Goal: Information Seeking & Learning: Learn about a topic

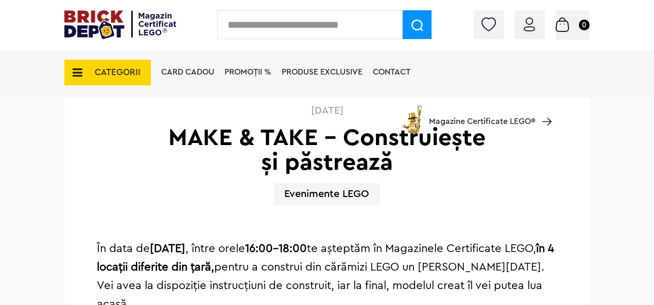
scroll to position [309, 0]
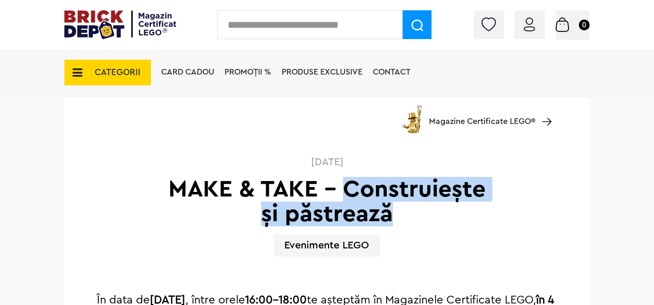
drag, startPoint x: 347, startPoint y: 190, endPoint x: 410, endPoint y: 216, distance: 68.1
click at [420, 216] on h1 "MAKE & TAKE – Construiește și păstrează" at bounding box center [327, 201] width 326 height 49
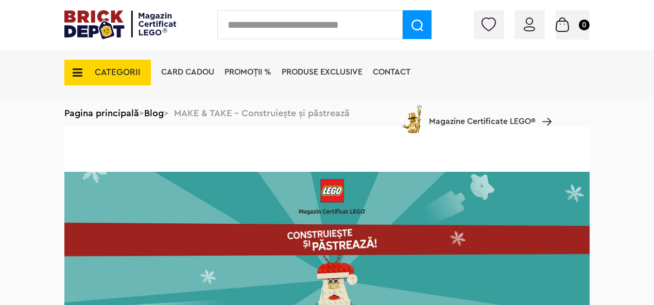
scroll to position [0, 0]
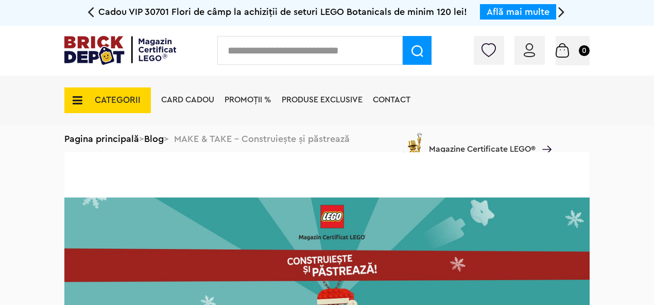
click at [162, 140] on div "Card Cadou PROMOȚII % Produse exclusive Contact Magazine Certificate LEGO®" at bounding box center [354, 119] width 396 height 86
click at [101, 141] on div "CATEGORII Jucării LEGO Card Cadou LEGO Animal Crossing Nou Architecture Nou Art…" at bounding box center [326, 119] width 525 height 86
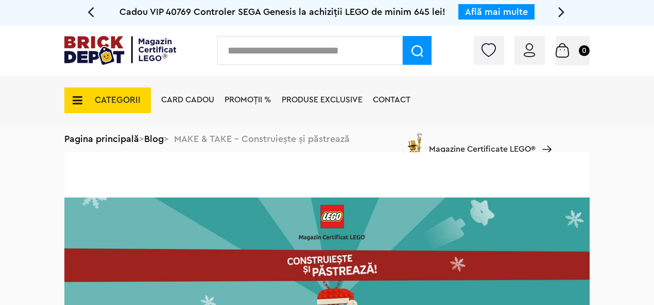
click at [123, 130] on div "CATEGORII Jucării LEGO Card Cadou LEGO Animal Crossing Nou Architecture Nou Art…" at bounding box center [326, 119] width 525 height 86
drag, startPoint x: 131, startPoint y: 143, endPoint x: 142, endPoint y: 143, distance: 10.8
click at [132, 143] on div "CATEGORII Jucării LEGO Card Cadou LEGO Animal Crossing Nou Architecture Nou Art…" at bounding box center [326, 119] width 525 height 86
drag, startPoint x: 156, startPoint y: 143, endPoint x: 124, endPoint y: 104, distance: 50.8
click at [157, 143] on div "Card Cadou PROMOȚII % Produse exclusive Contact Magazine Certificate LEGO®" at bounding box center [354, 119] width 396 height 86
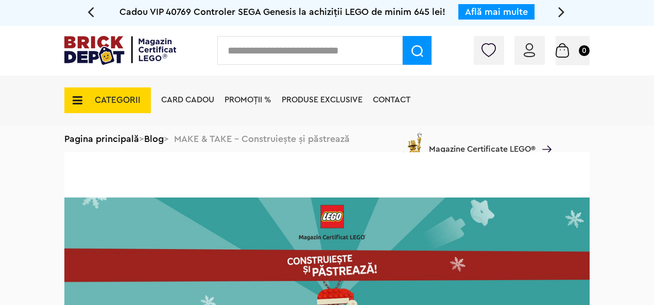
click at [105, 53] on img at bounding box center [120, 50] width 112 height 29
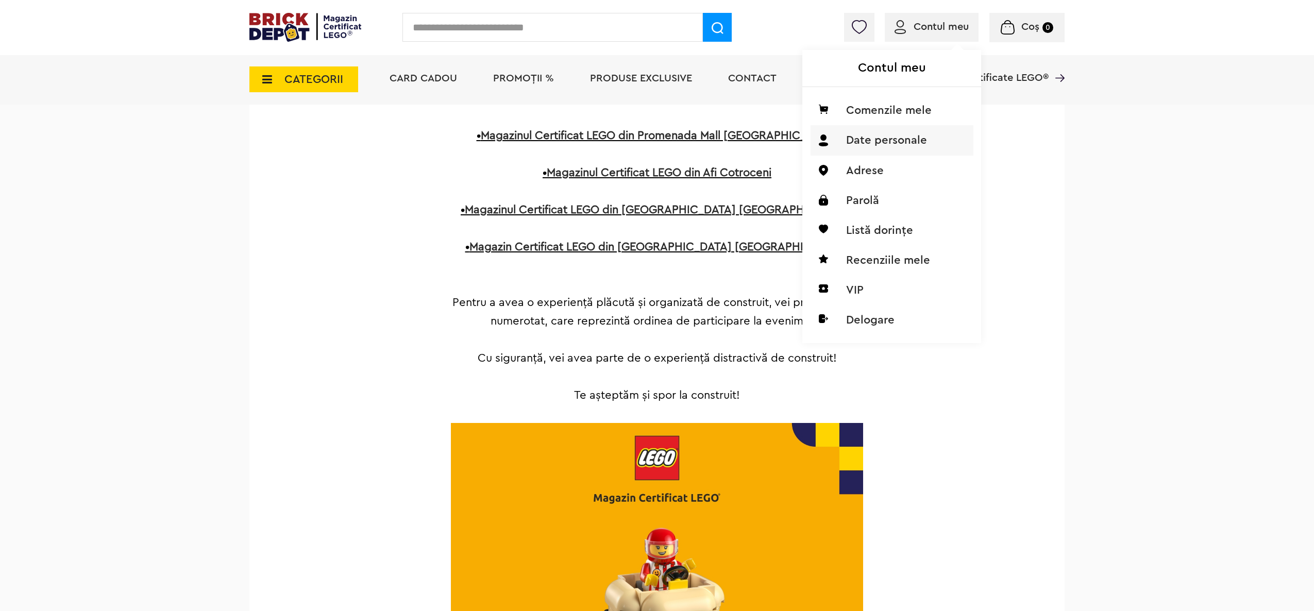
scroll to position [927, 0]
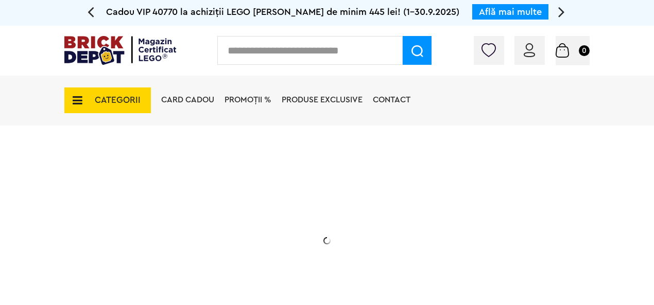
click at [87, 91] on span "CATEGORII" at bounding box center [107, 101] width 87 height 26
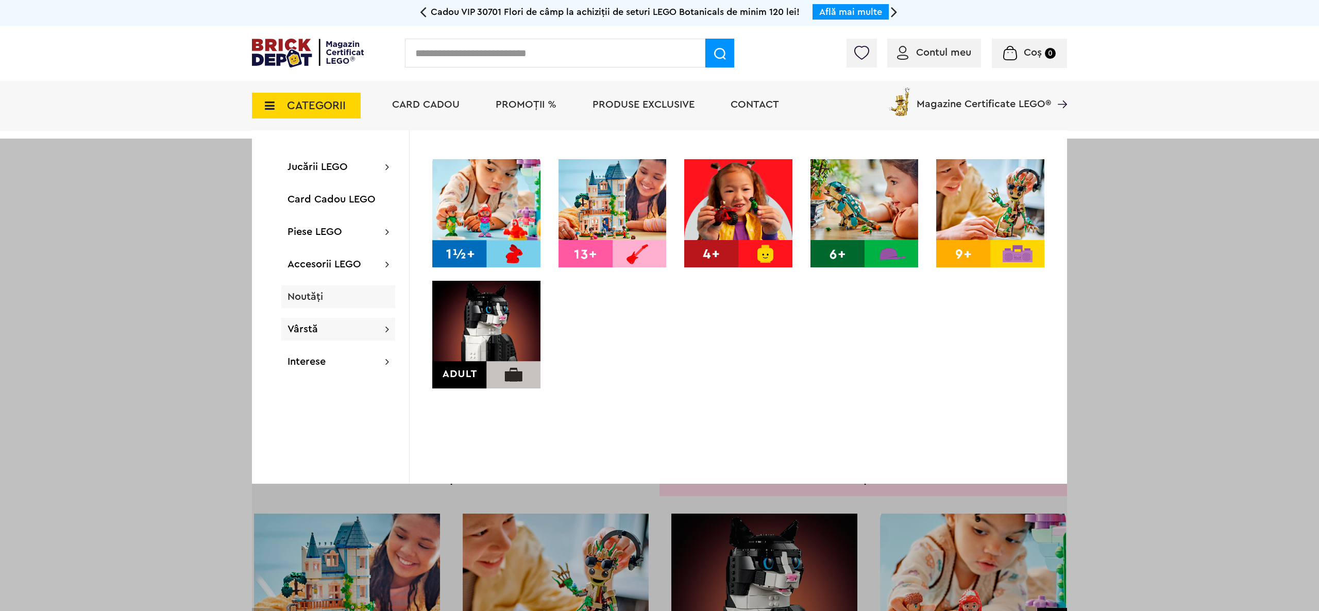
click at [327, 305] on div "Noutăți" at bounding box center [338, 296] width 114 height 23
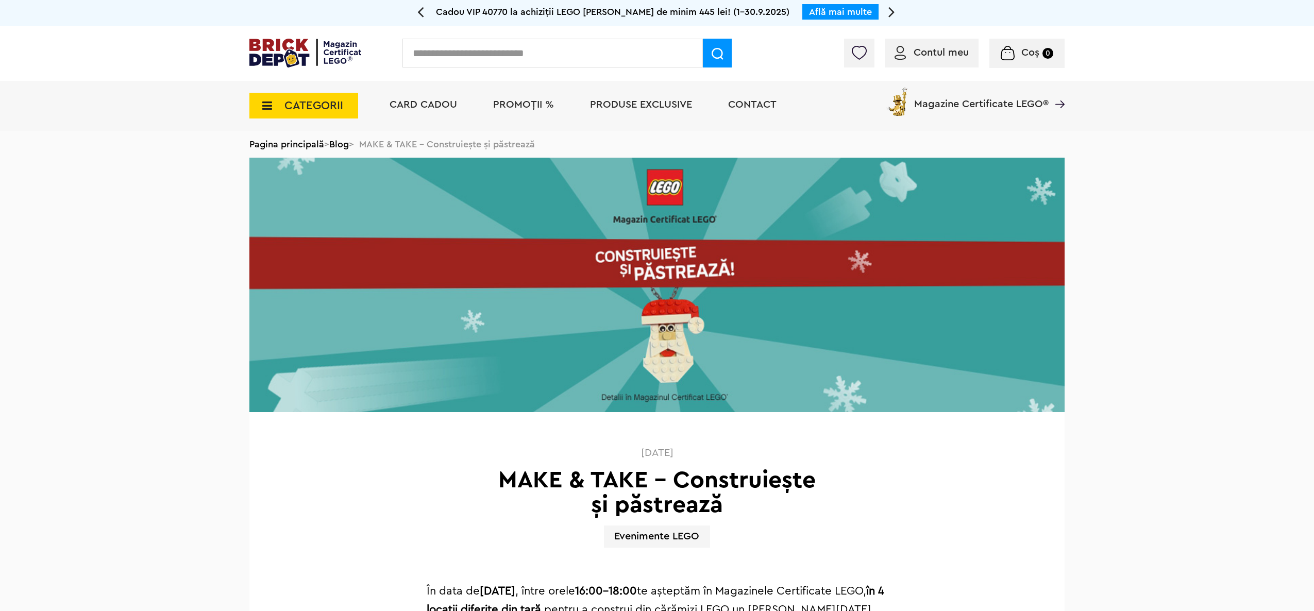
click at [344, 145] on link "Blog" at bounding box center [339, 144] width 20 height 9
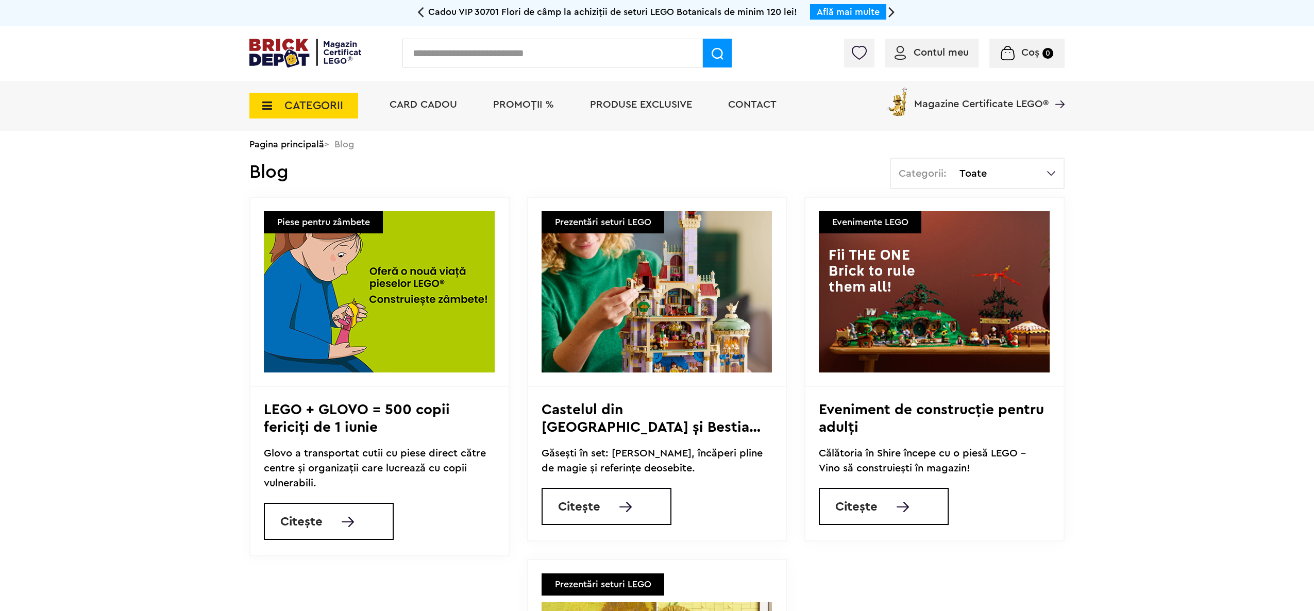
click at [994, 168] on div "Categorii: Toate" at bounding box center [977, 173] width 175 height 31
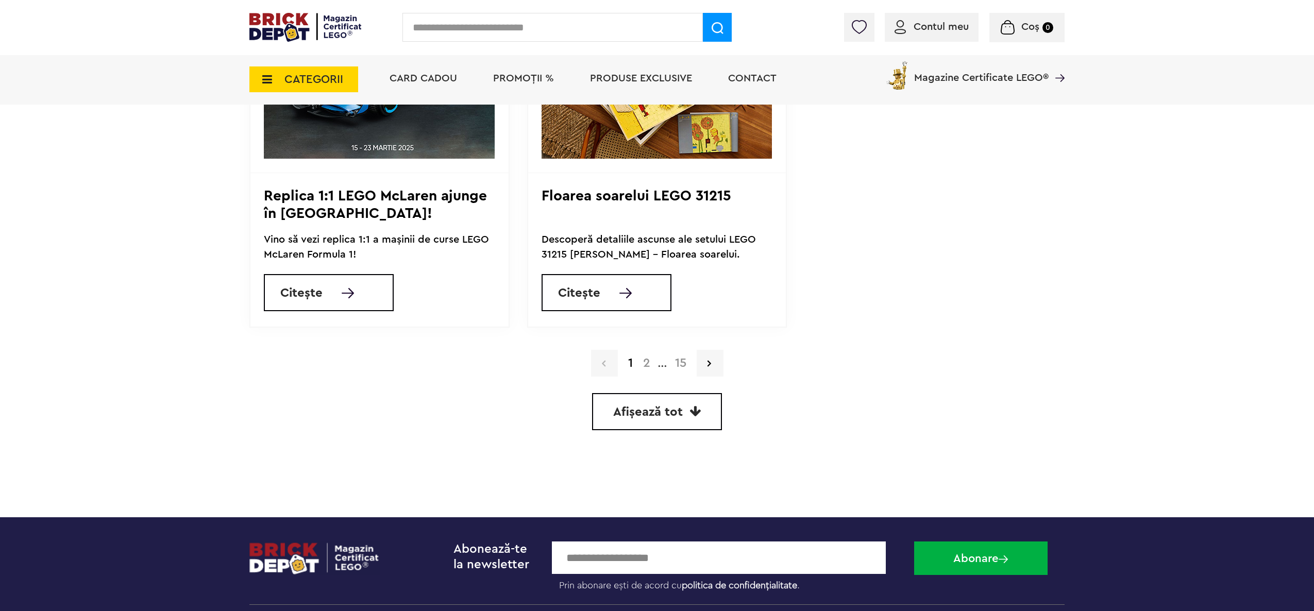
scroll to position [977, 0]
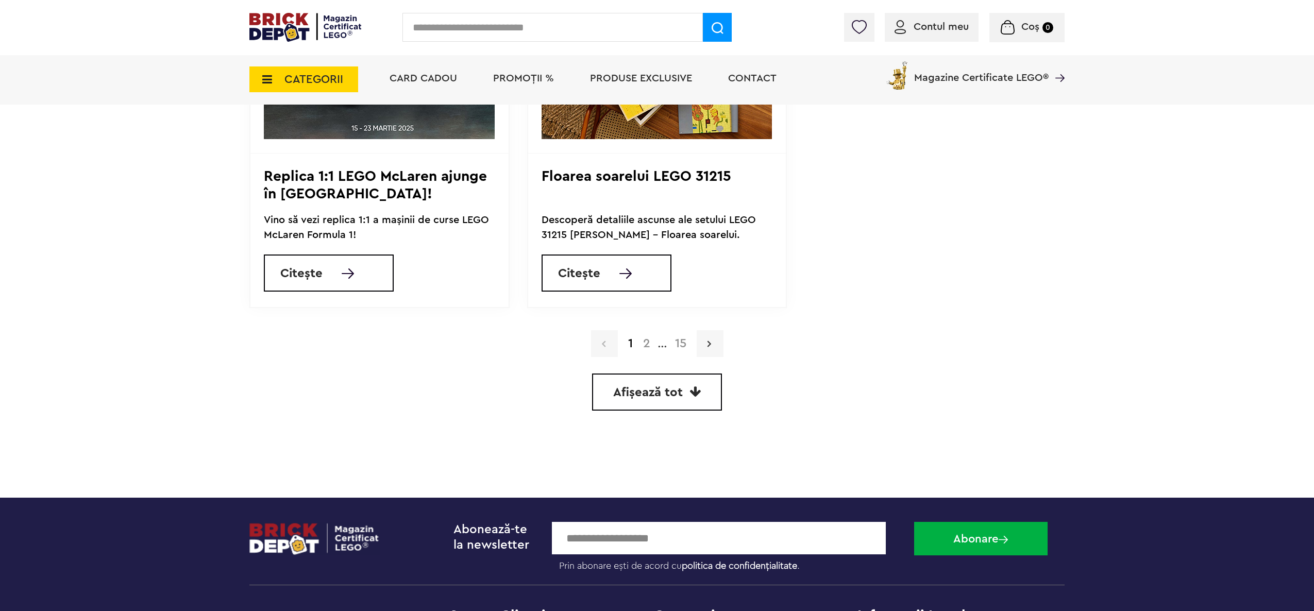
click at [711, 343] on link at bounding box center [709, 343] width 27 height 27
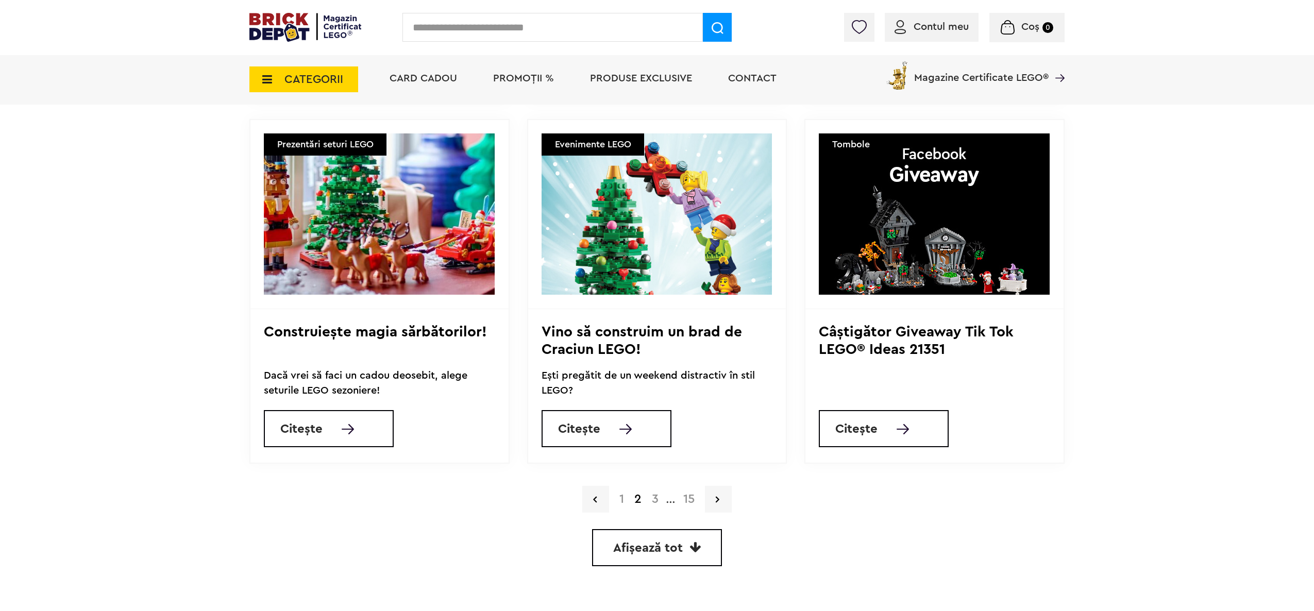
scroll to position [412, 0]
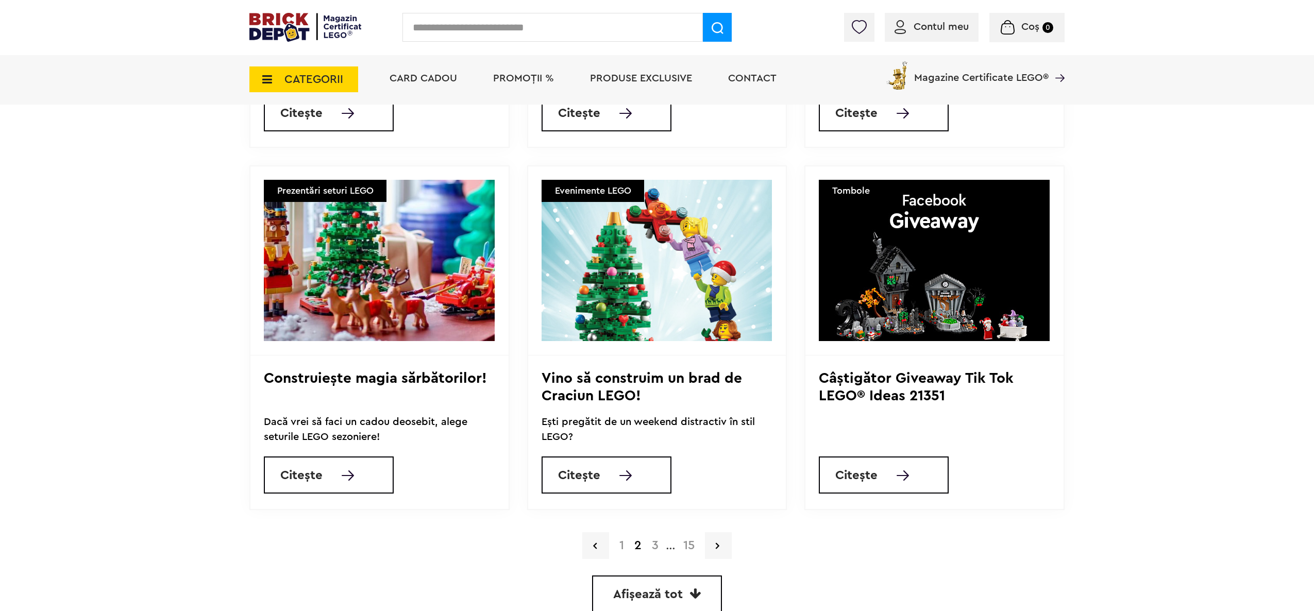
click at [654, 544] on link "3" at bounding box center [654, 545] width 17 height 12
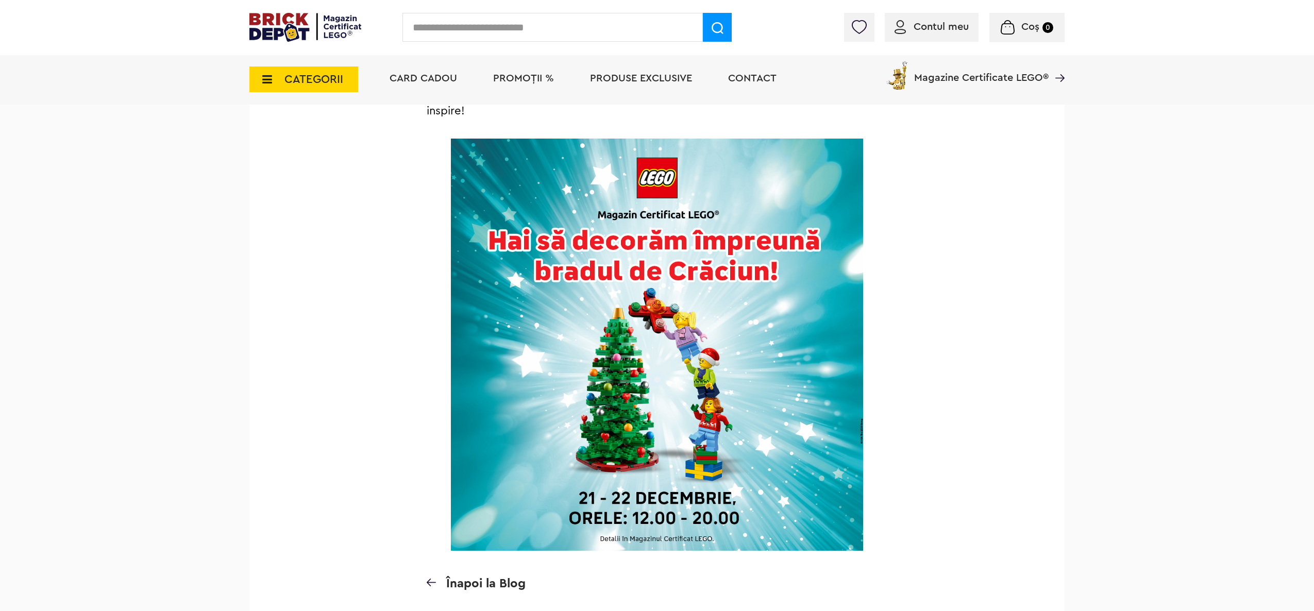
scroll to position [1007, 0]
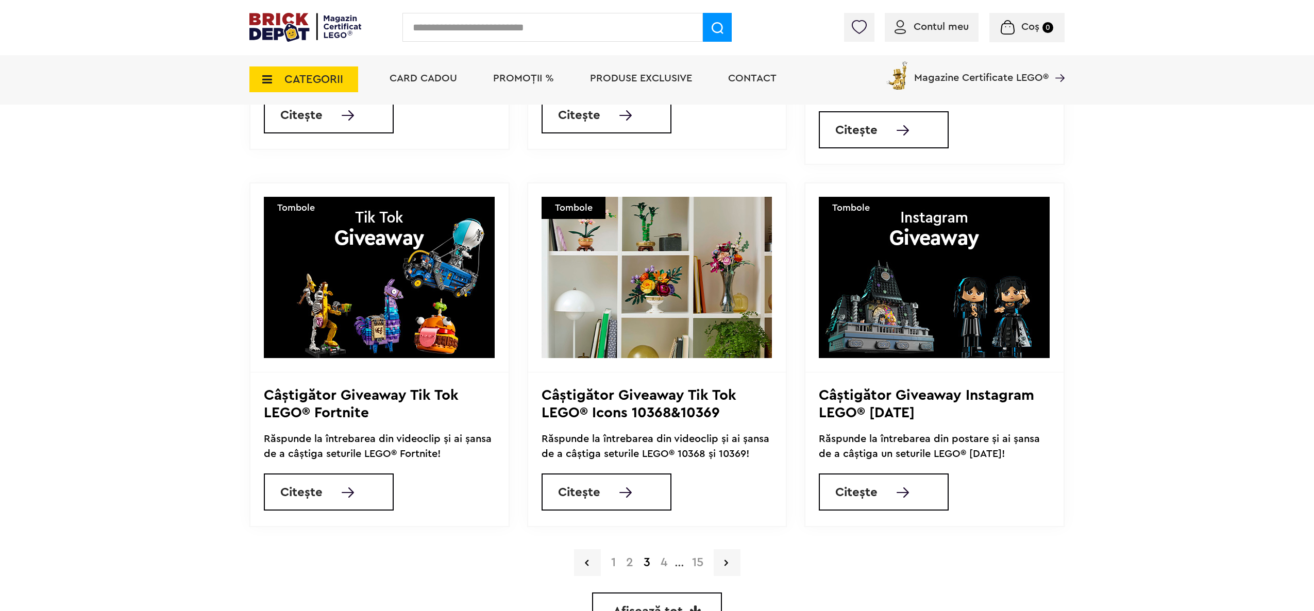
scroll to position [412, 0]
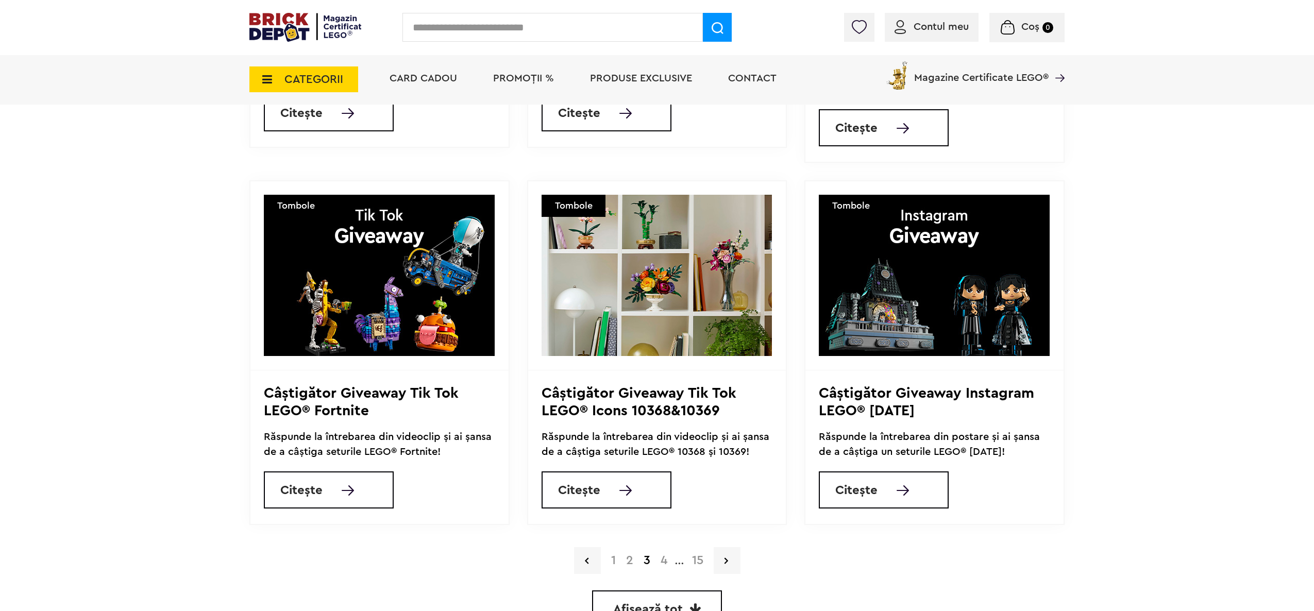
click at [663, 554] on link "4" at bounding box center [663, 560] width 17 height 12
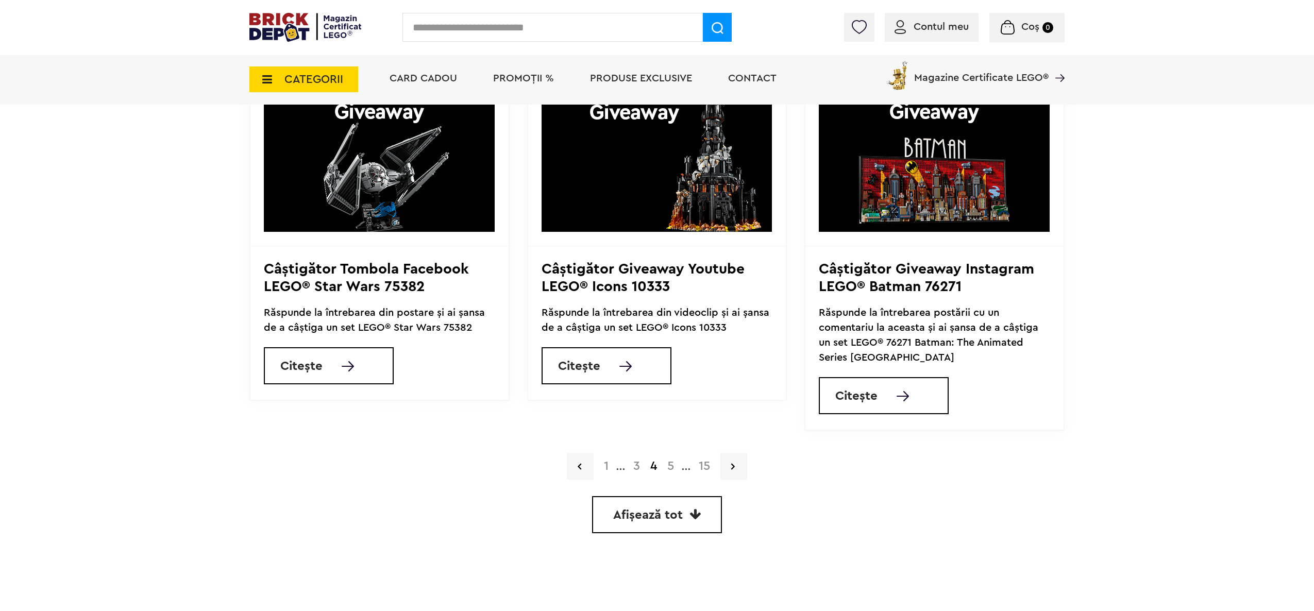
scroll to position [515, 0]
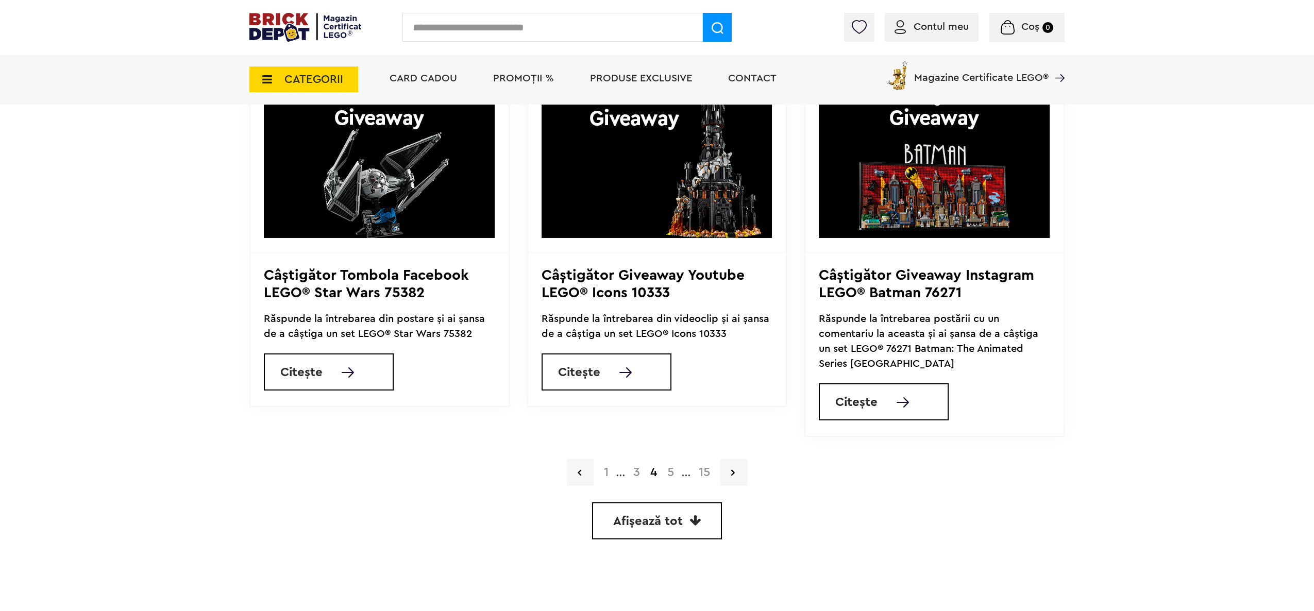
click at [669, 469] on link "5" at bounding box center [670, 472] width 17 height 12
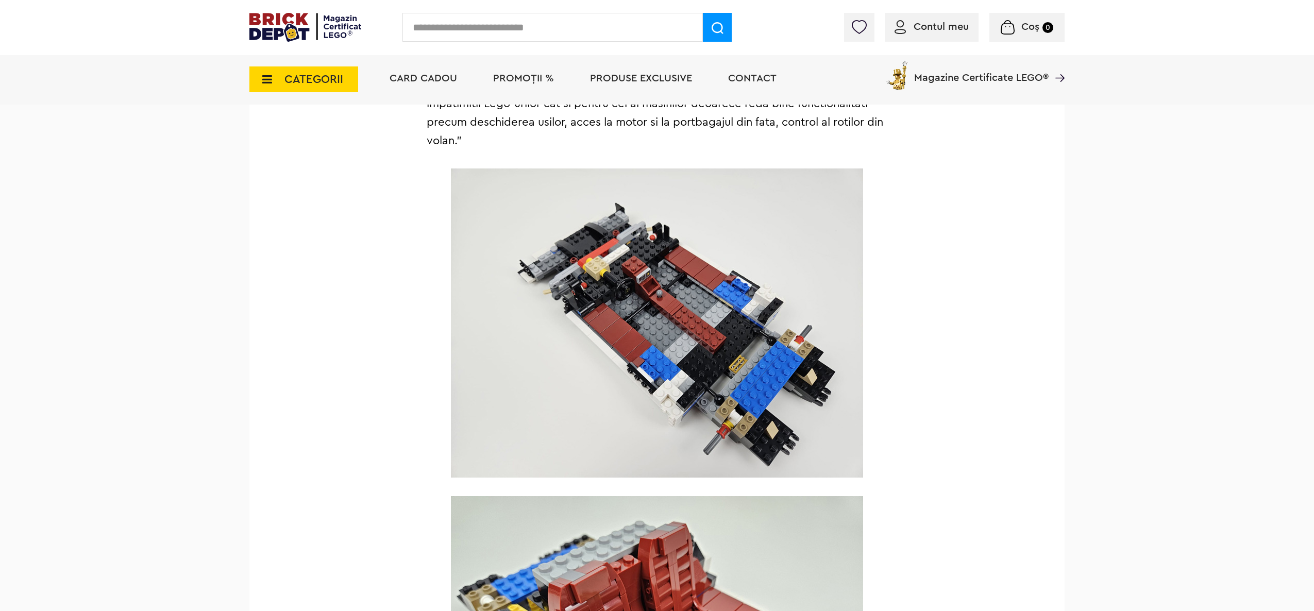
scroll to position [618, 0]
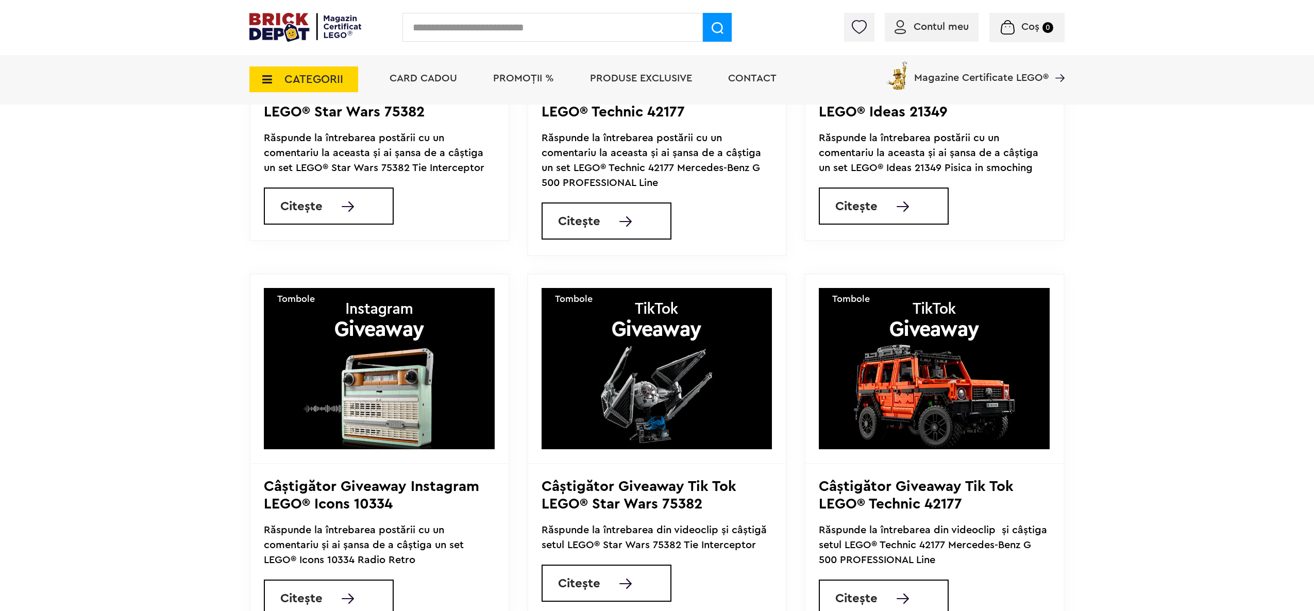
scroll to position [515, 0]
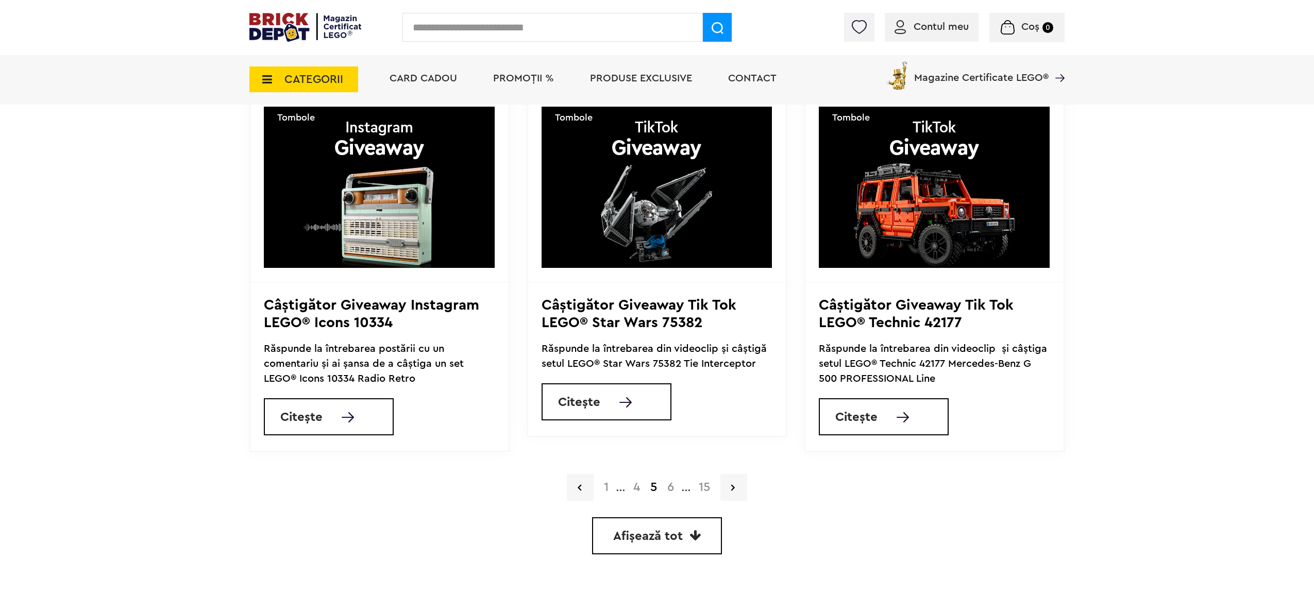
click at [678, 491] on link "6" at bounding box center [670, 487] width 17 height 12
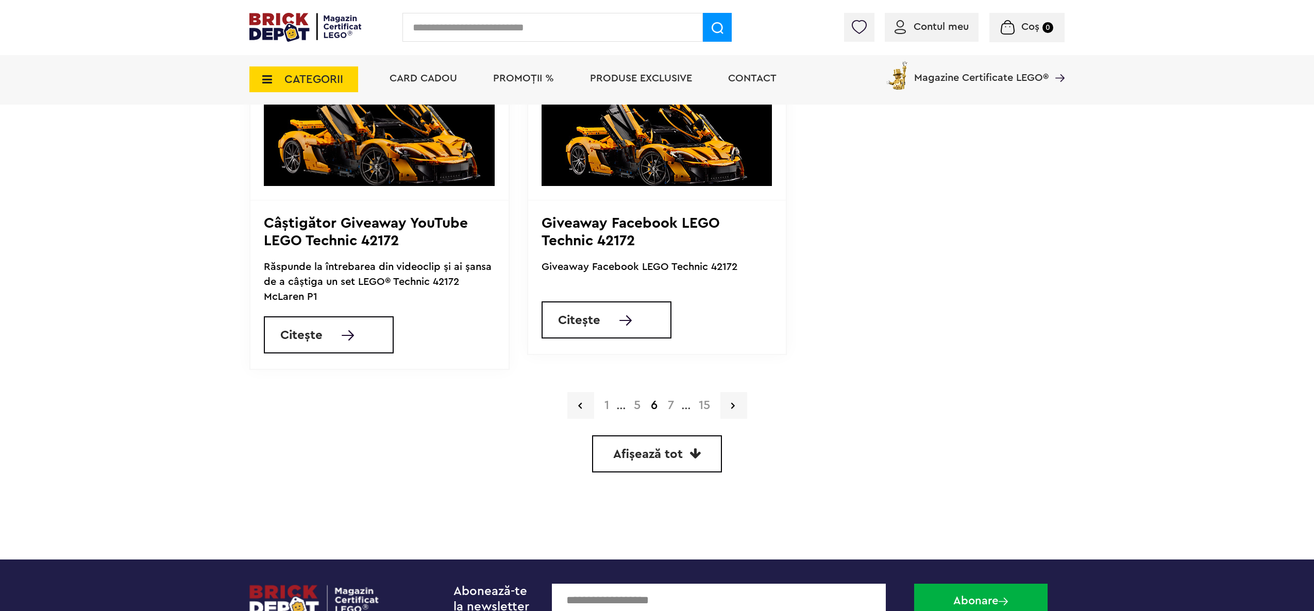
scroll to position [947, 0]
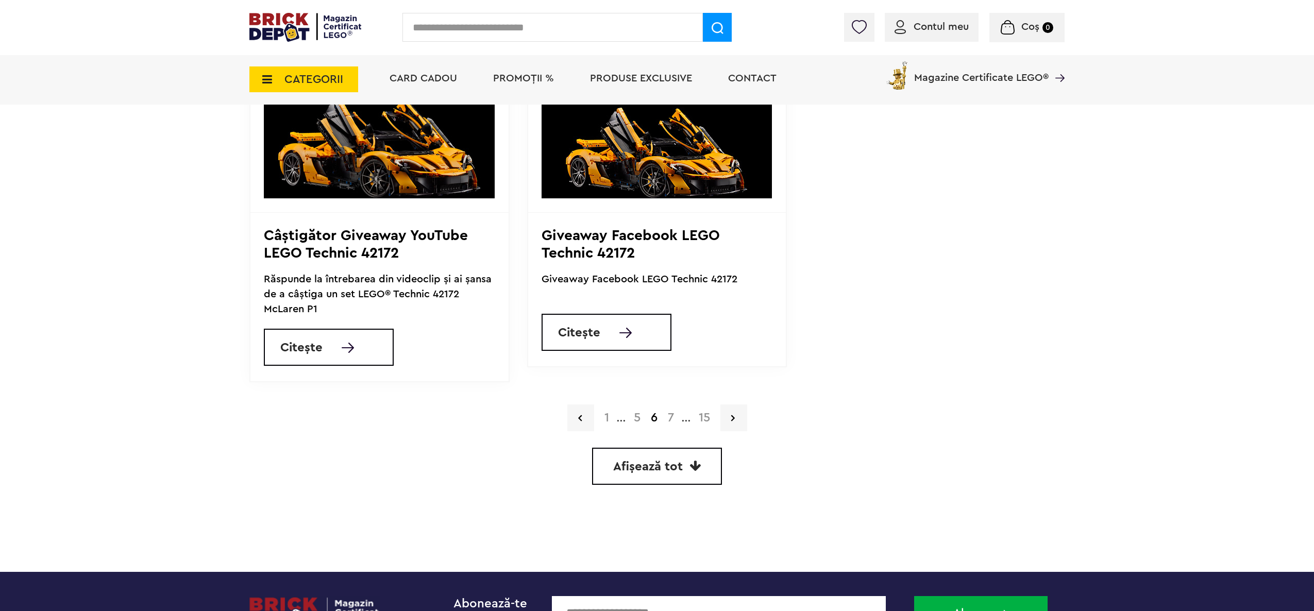
click at [669, 423] on link "7" at bounding box center [670, 418] width 16 height 12
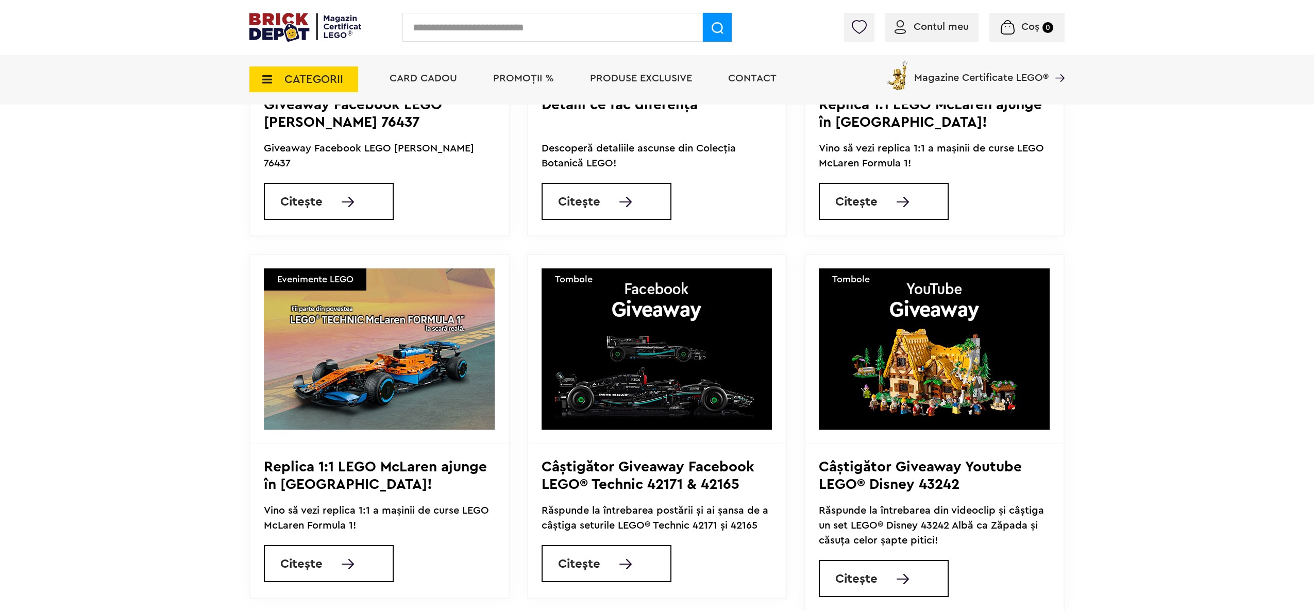
scroll to position [721, 0]
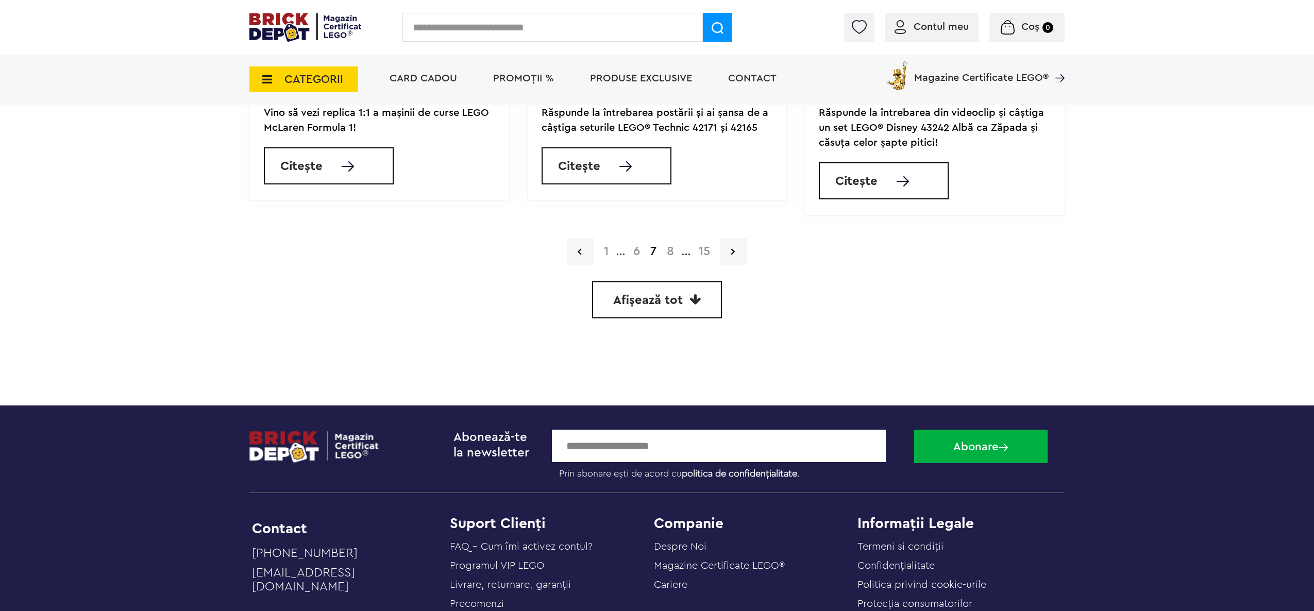
click at [671, 253] on link "8" at bounding box center [670, 251] width 18 height 12
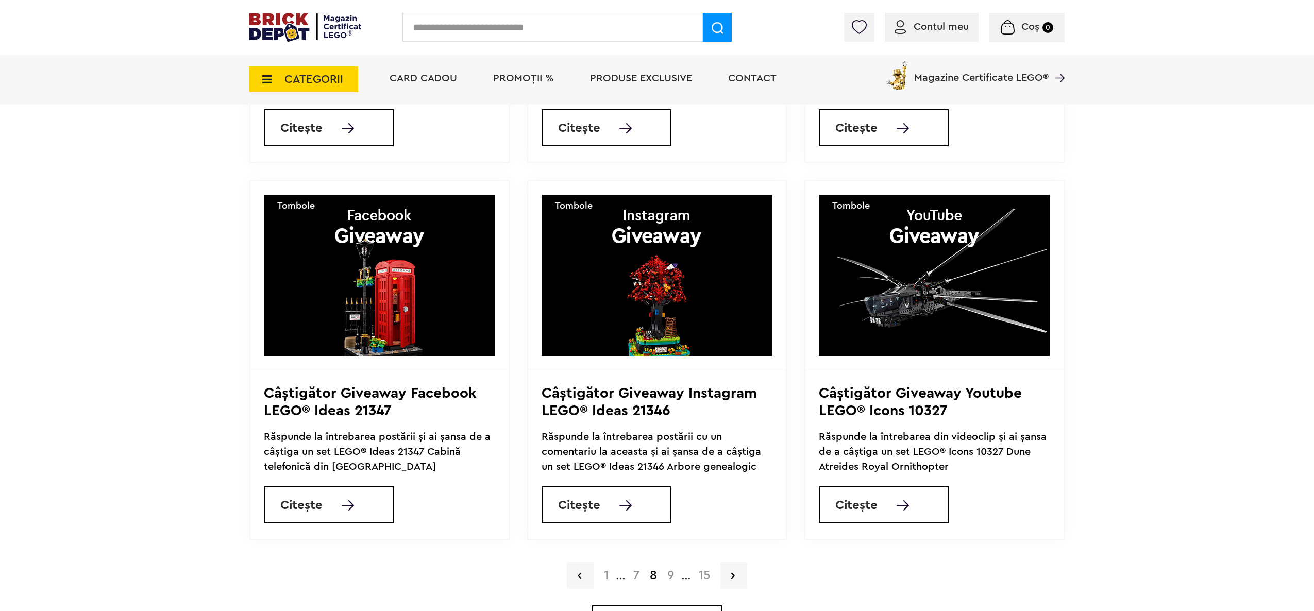
scroll to position [721, 0]
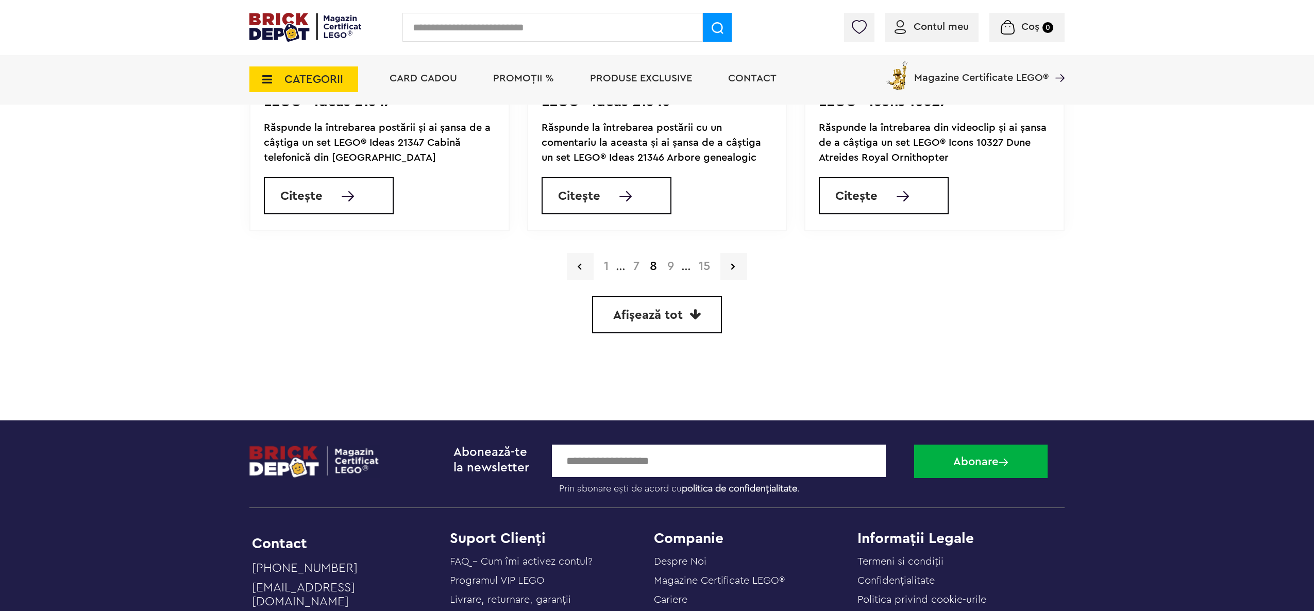
click at [670, 264] on link "9" at bounding box center [670, 266] width 17 height 12
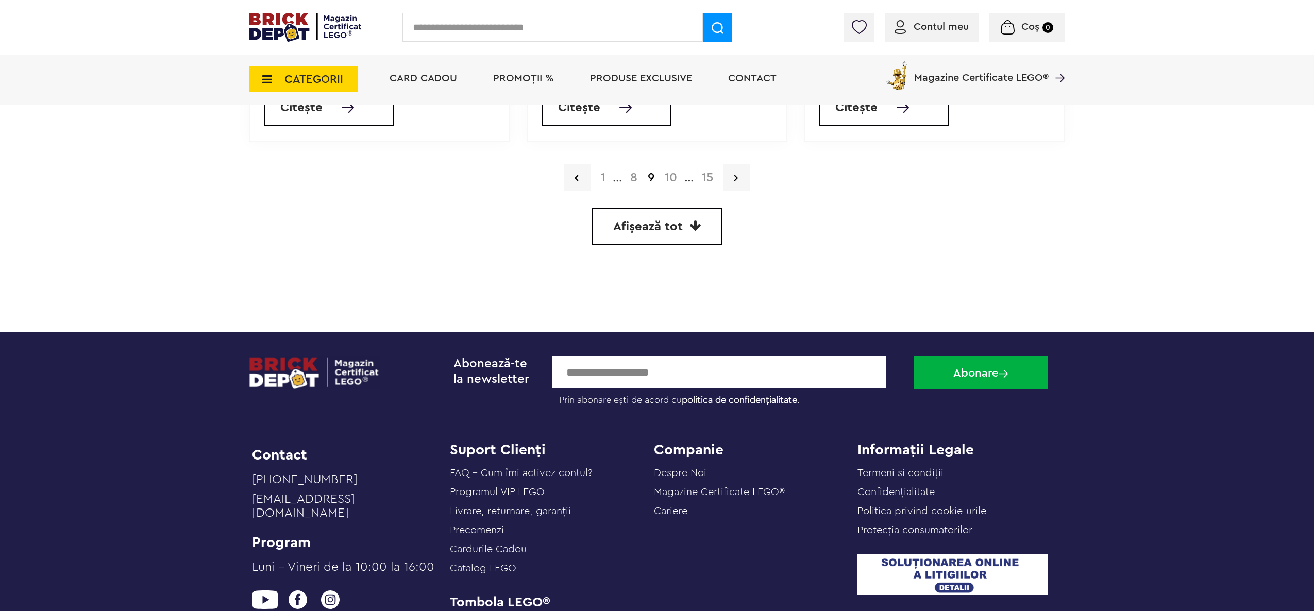
scroll to position [618, 0]
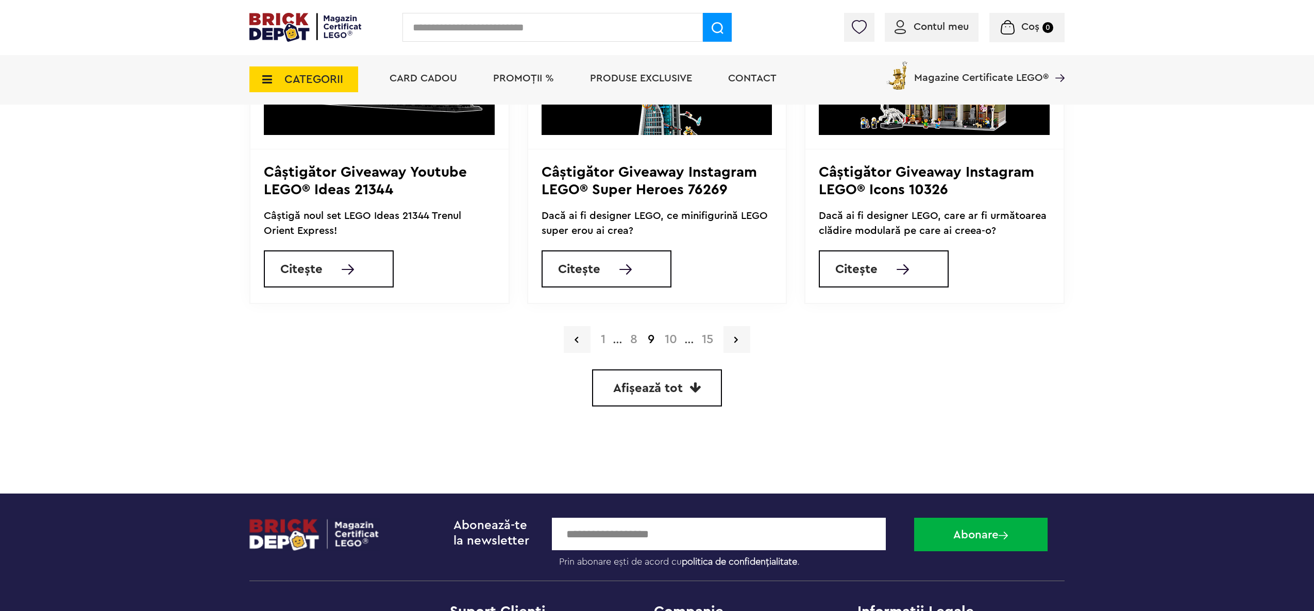
click at [672, 341] on link "10" at bounding box center [670, 339] width 23 height 12
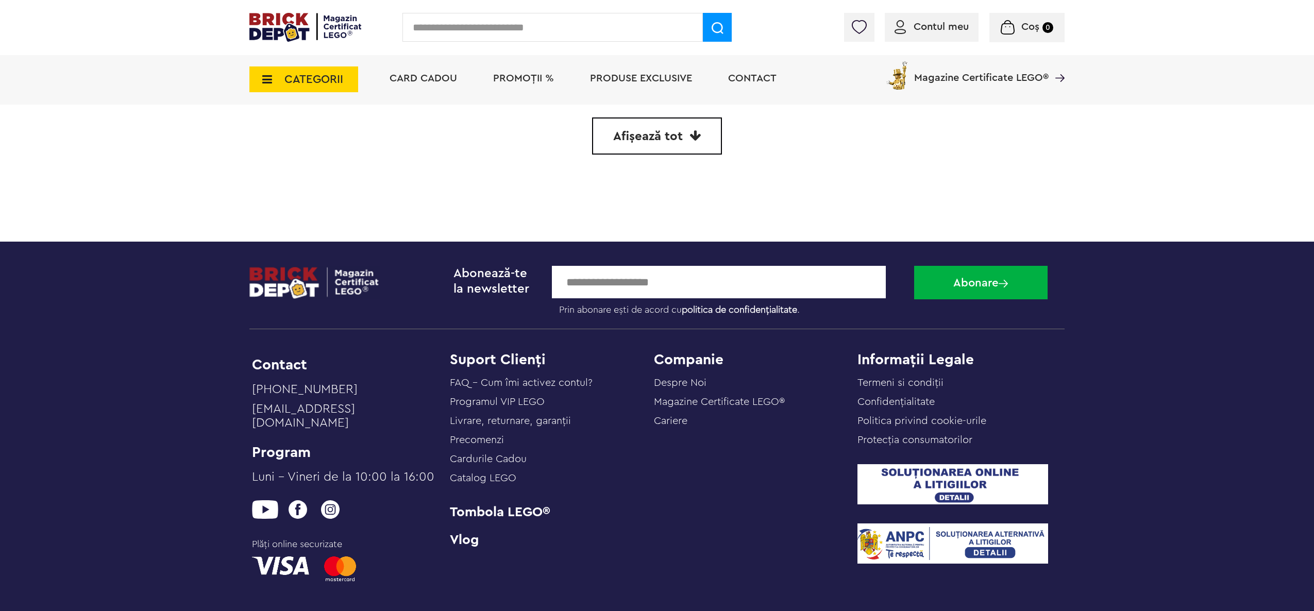
scroll to position [672, 0]
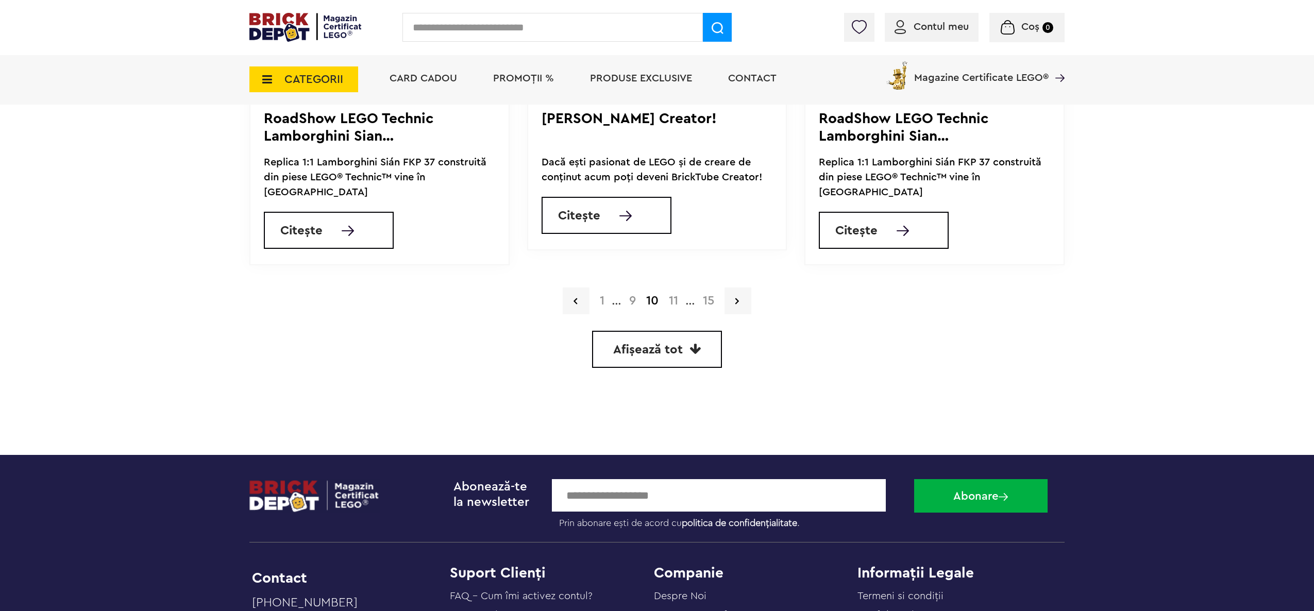
click at [679, 295] on link "11" at bounding box center [673, 301] width 20 height 12
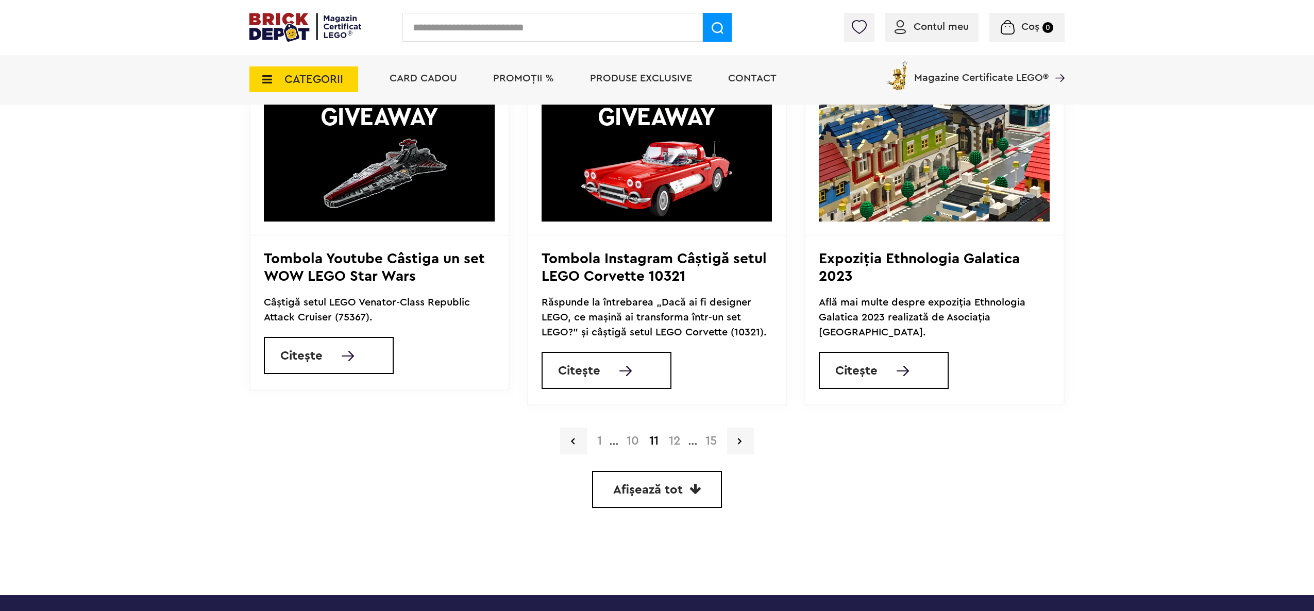
scroll to position [618, 0]
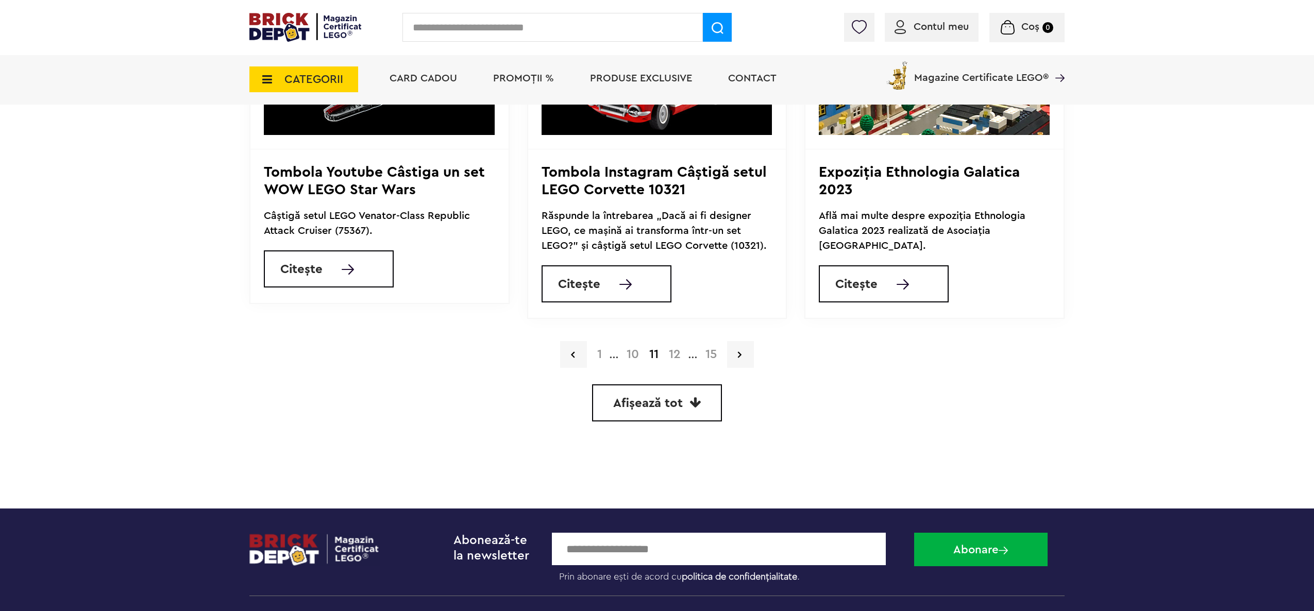
click at [677, 351] on link "12" at bounding box center [674, 354] width 22 height 12
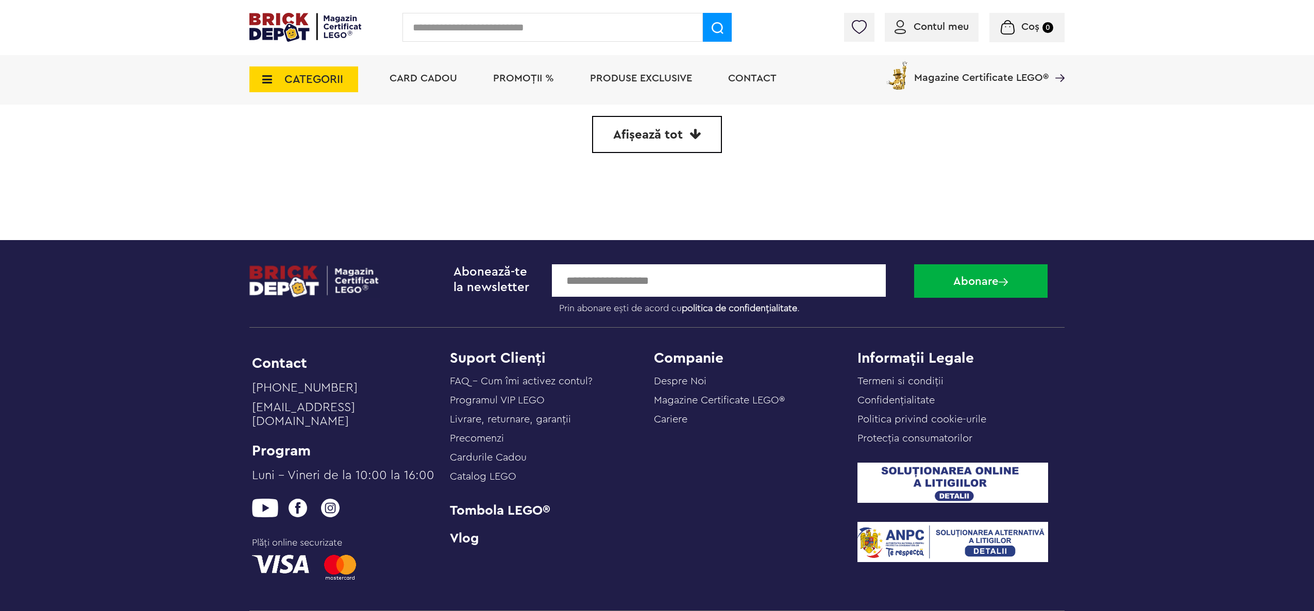
scroll to position [562, 0]
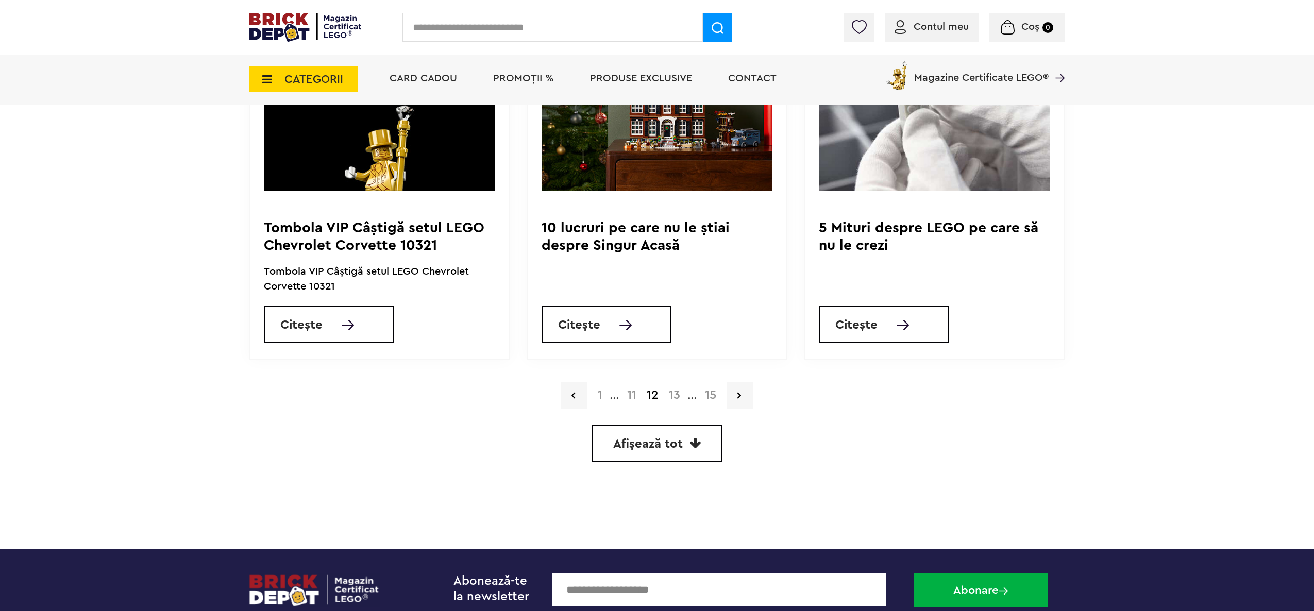
click at [885, 223] on h1 "5 Mituri despre LEGO pe care să nu le crezi" at bounding box center [934, 236] width 231 height 35
click at [890, 172] on img at bounding box center [934, 109] width 231 height 161
click at [897, 334] on link "Citește" at bounding box center [884, 324] width 130 height 37
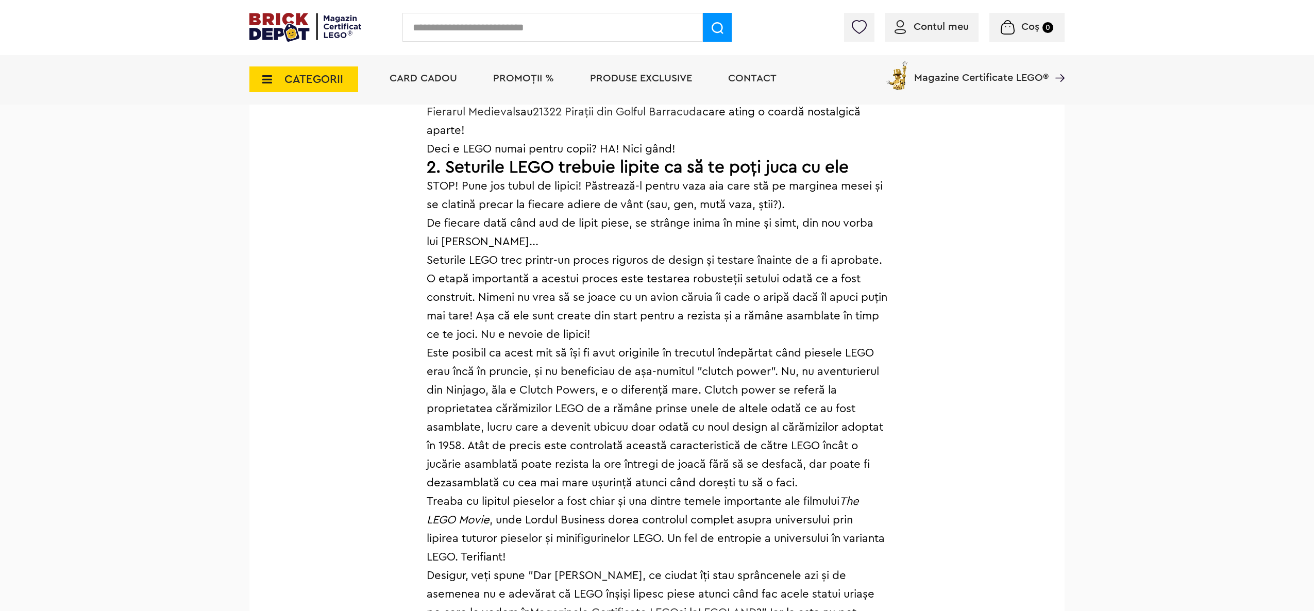
scroll to position [1043, 0]
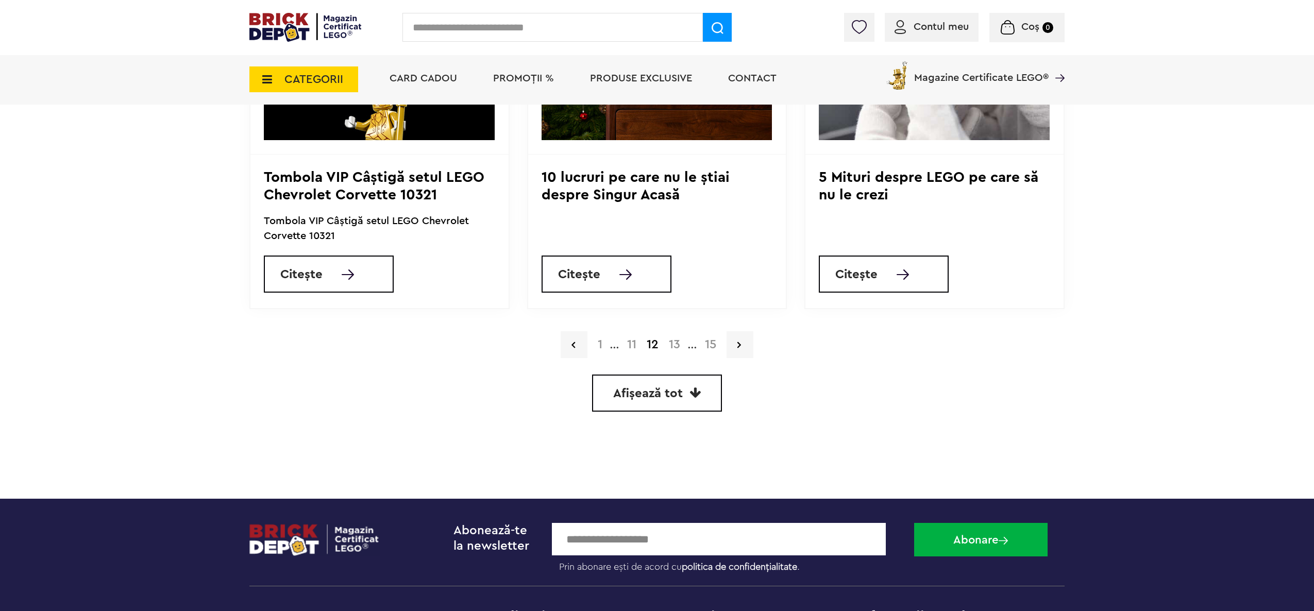
scroll to position [648, 0]
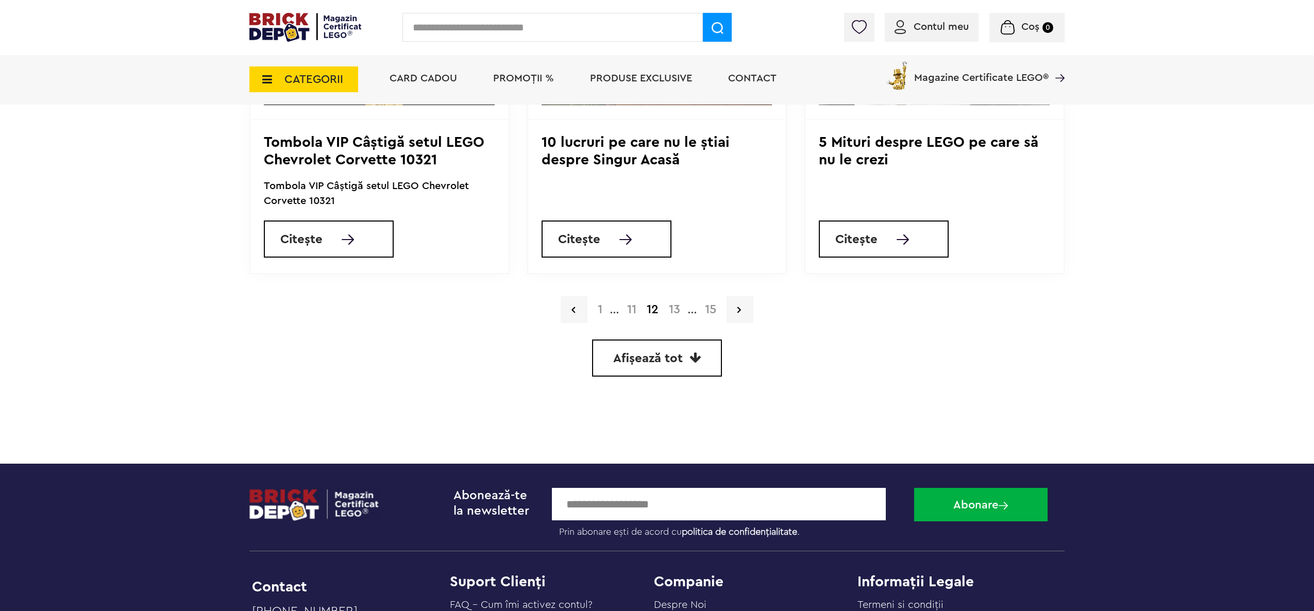
click at [672, 309] on link "13" at bounding box center [674, 309] width 22 height 12
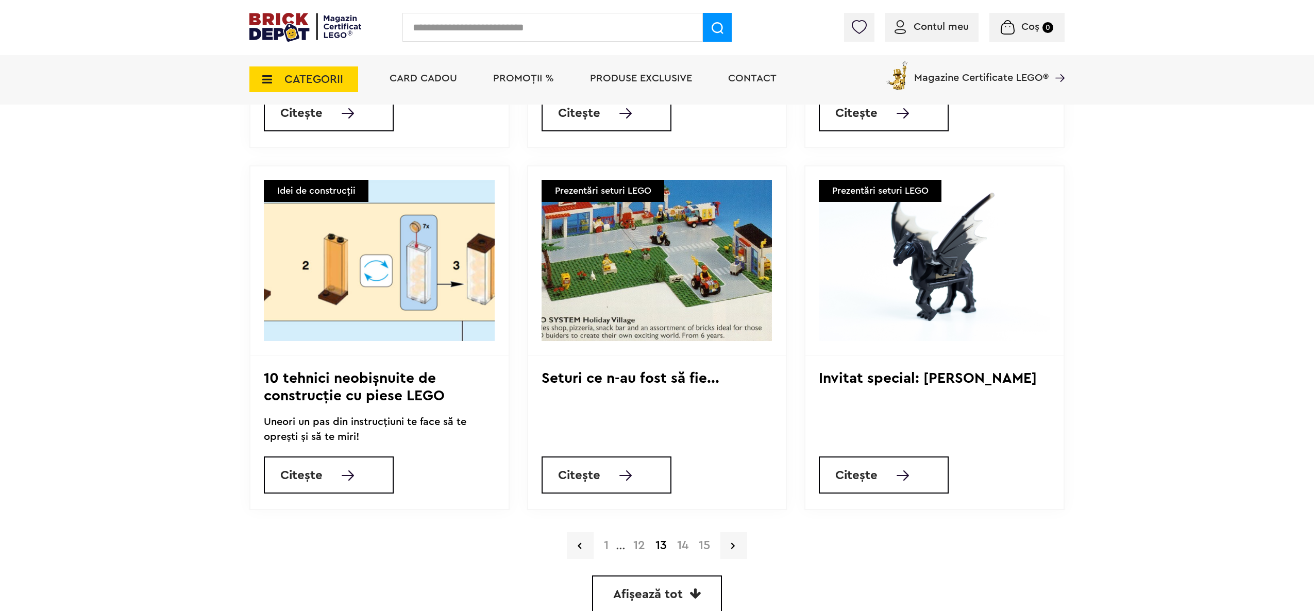
scroll to position [515, 0]
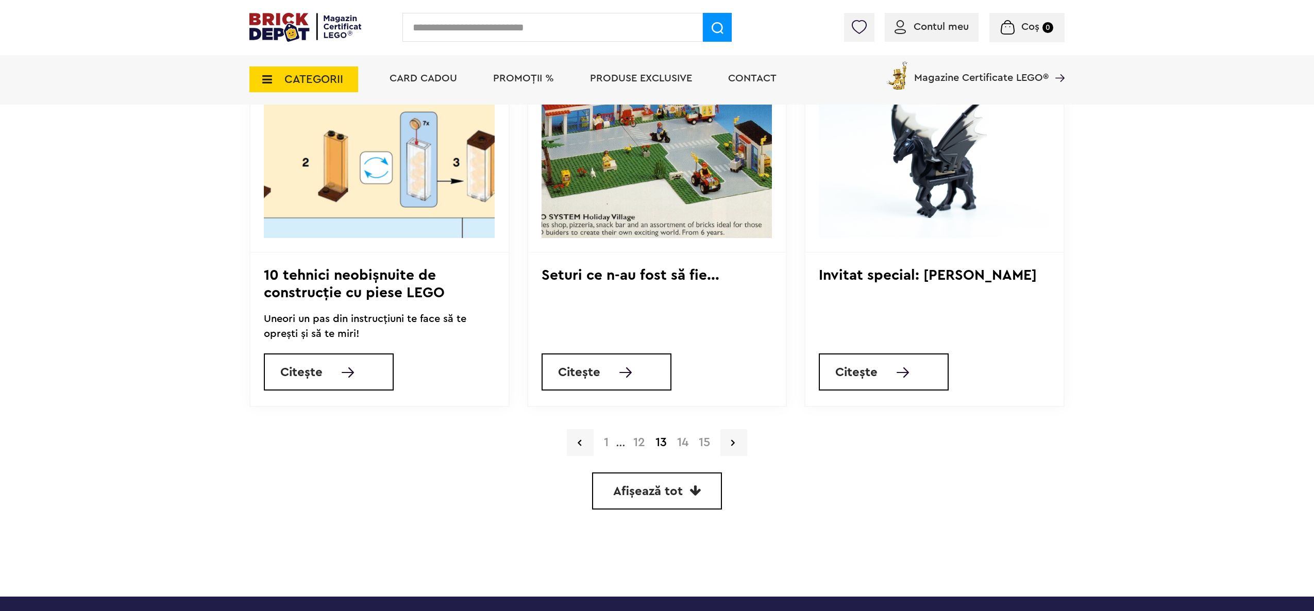
click at [676, 437] on link "14" at bounding box center [683, 442] width 22 height 12
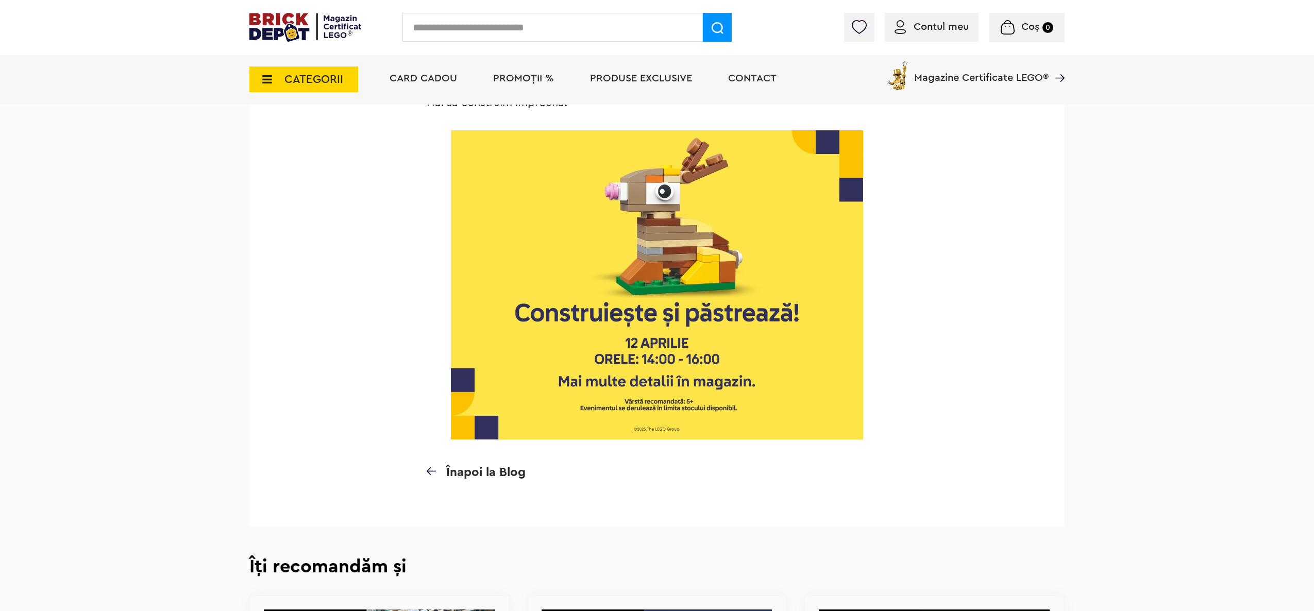
scroll to position [1545, 0]
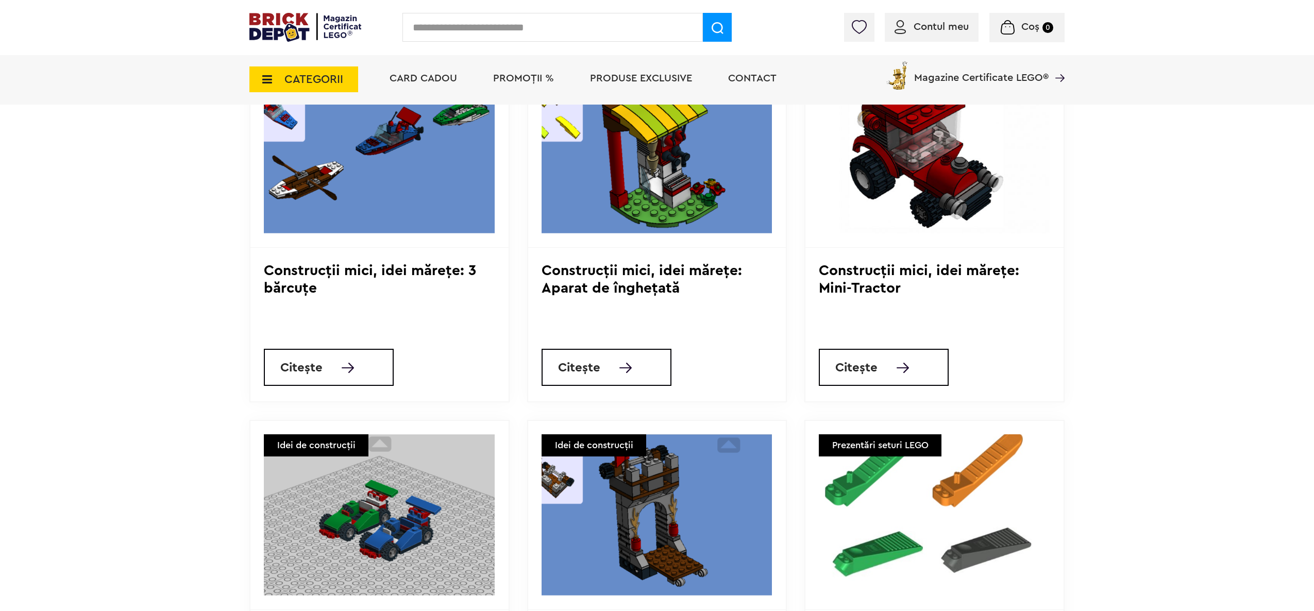
scroll to position [206, 0]
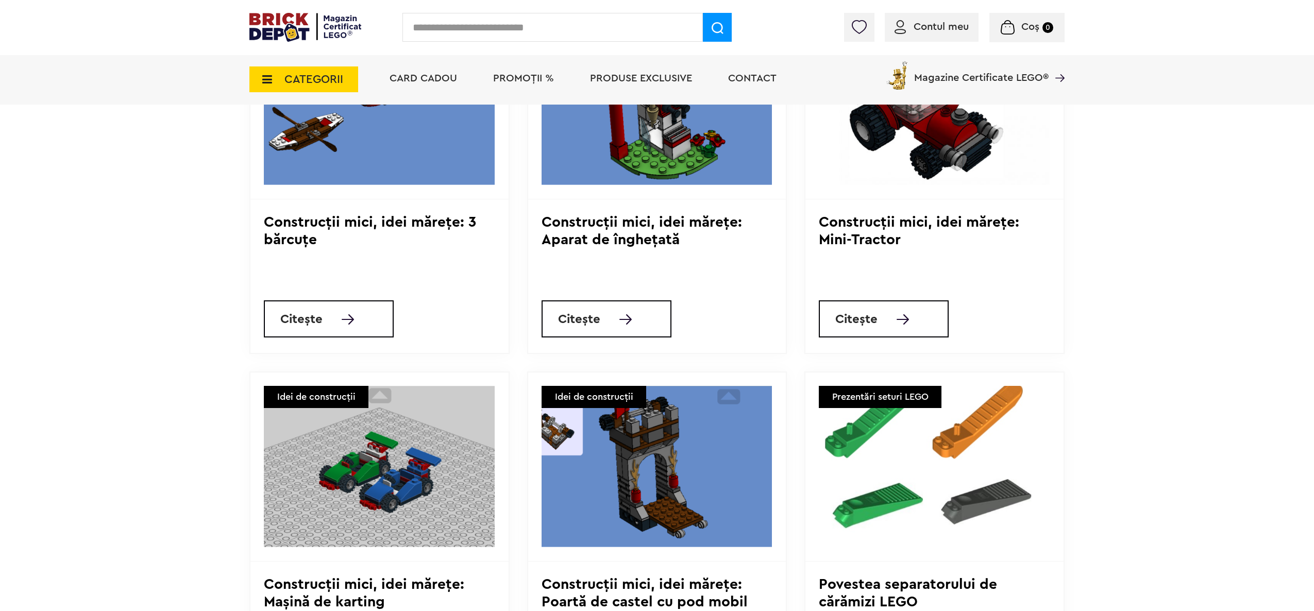
drag, startPoint x: 481, startPoint y: 318, endPoint x: 549, endPoint y: 302, distance: 70.0
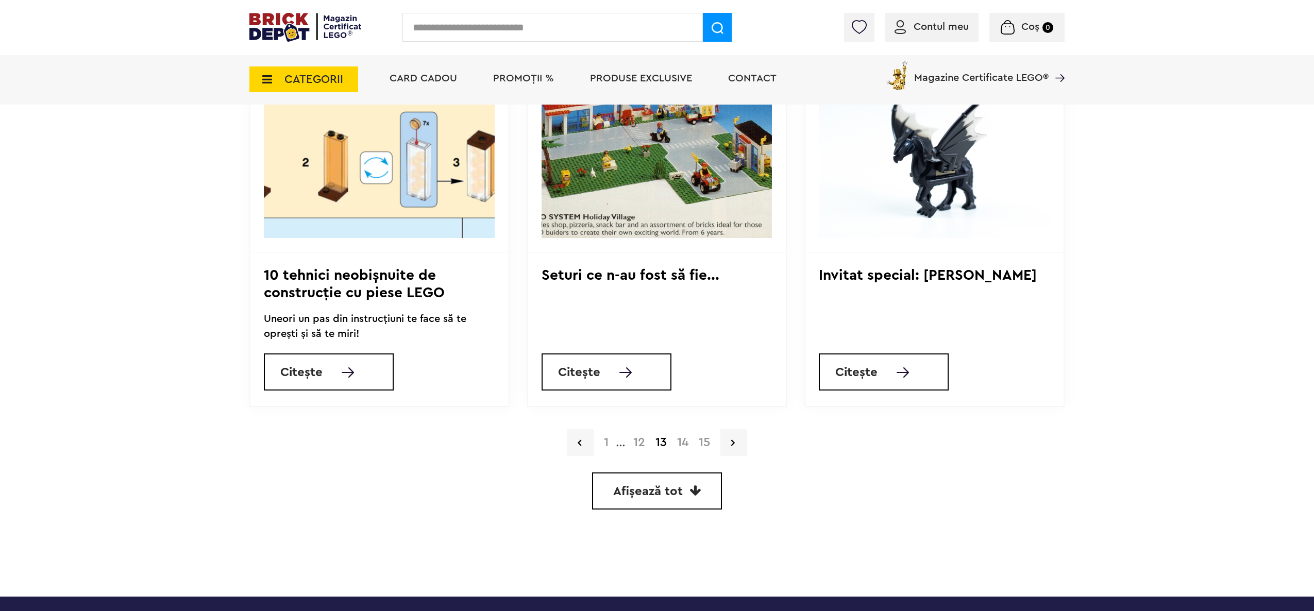
click at [686, 447] on link "14" at bounding box center [683, 442] width 22 height 12
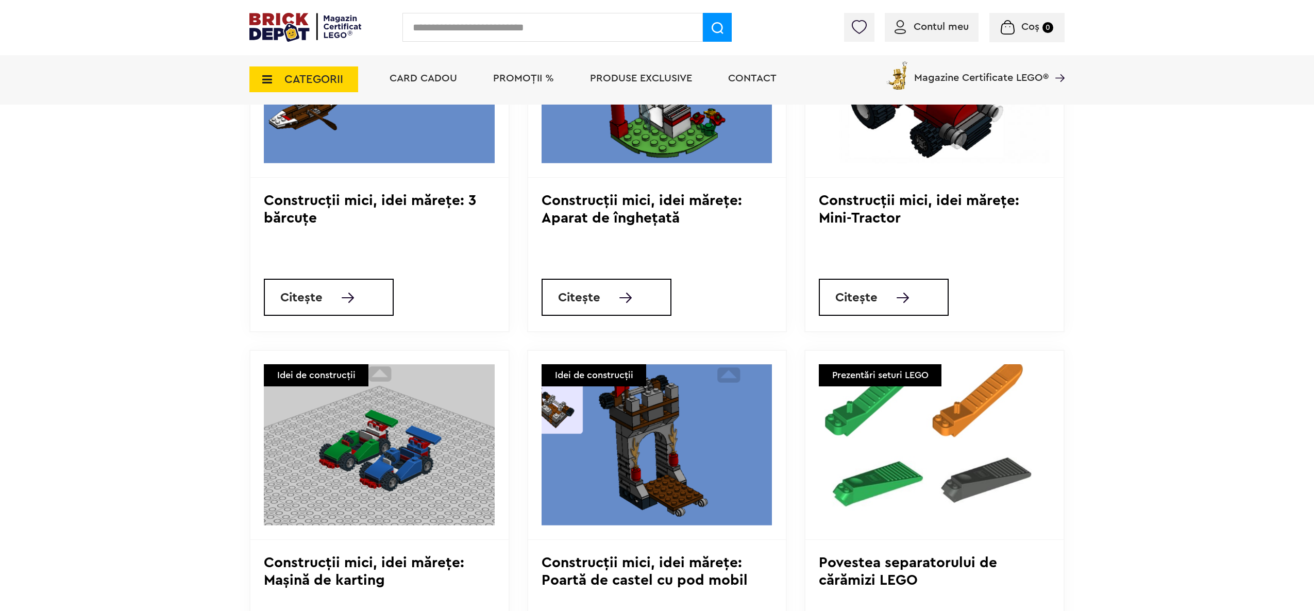
scroll to position [515, 0]
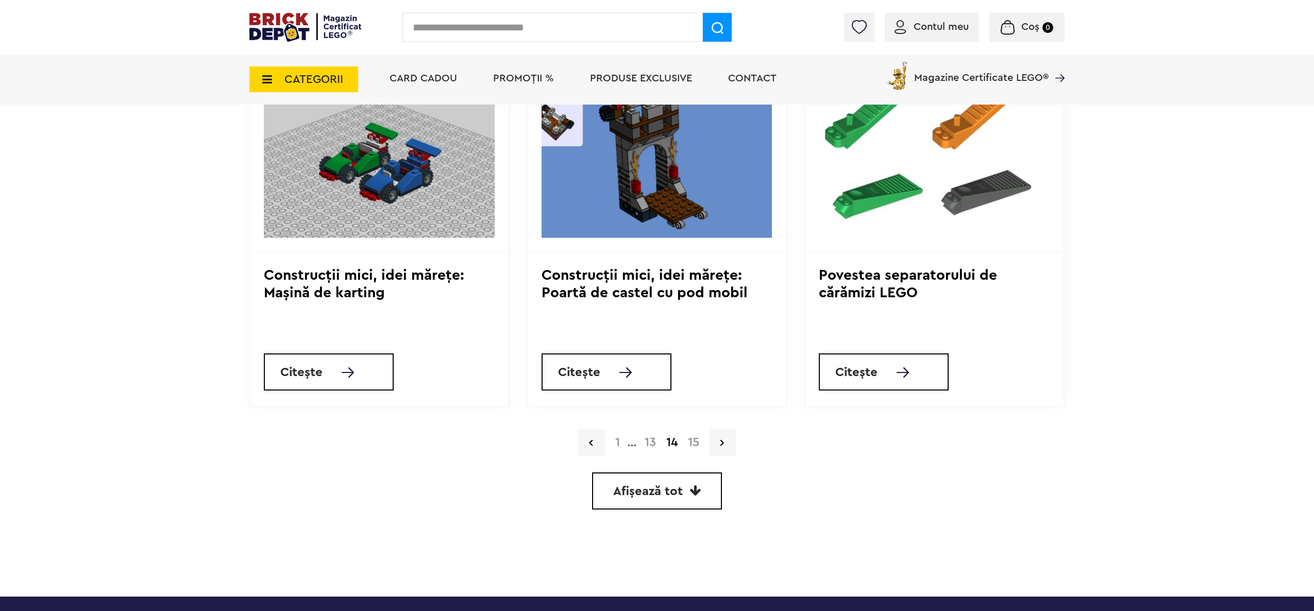
click at [698, 446] on link "15" at bounding box center [694, 442] width 22 height 12
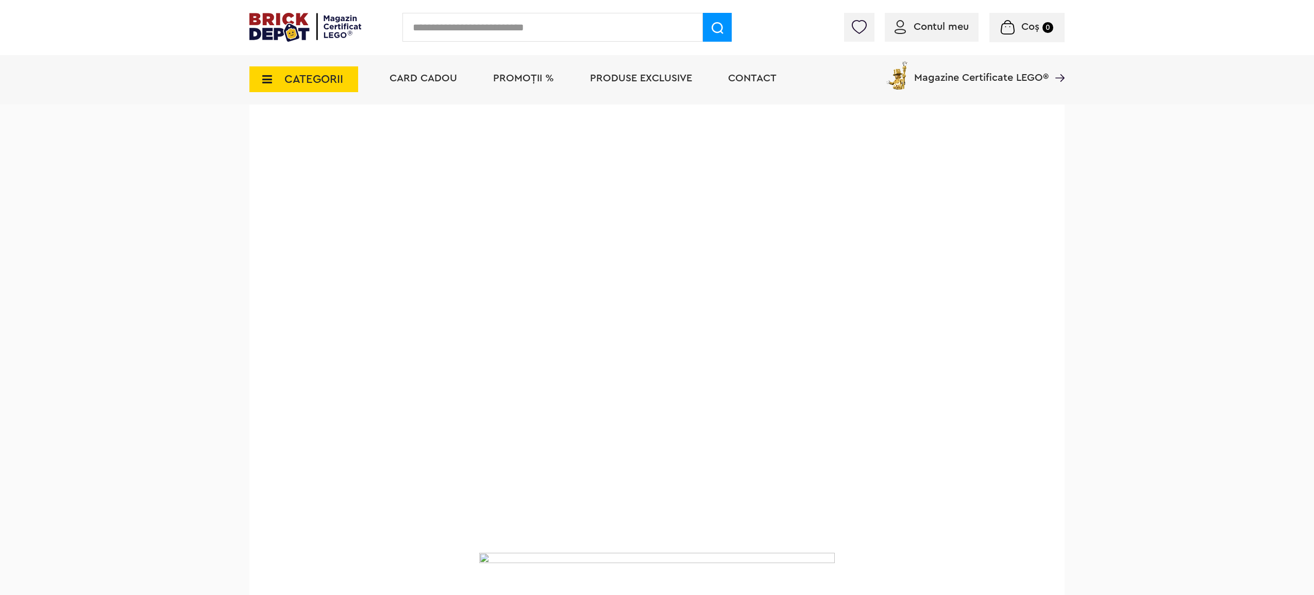
scroll to position [1545, 0]
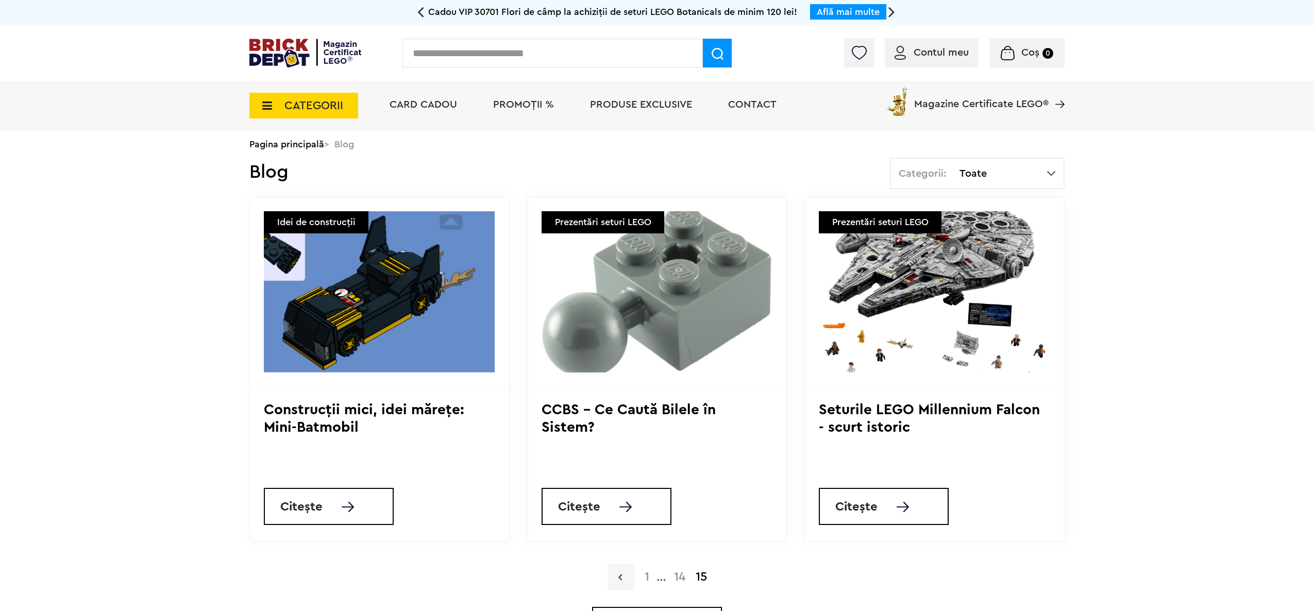
click at [619, 570] on link at bounding box center [620, 577] width 27 height 27
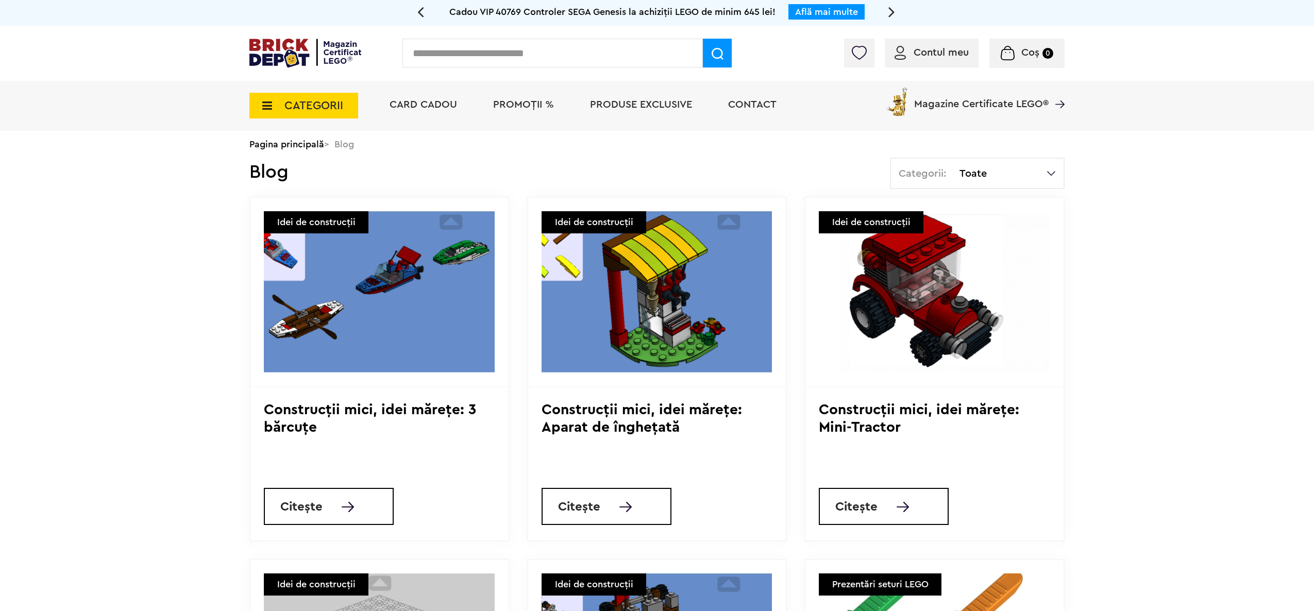
drag, startPoint x: 979, startPoint y: 182, endPoint x: 992, endPoint y: 177, distance: 14.3
click at [981, 182] on div "Categorii: Toate" at bounding box center [977, 173] width 175 height 31
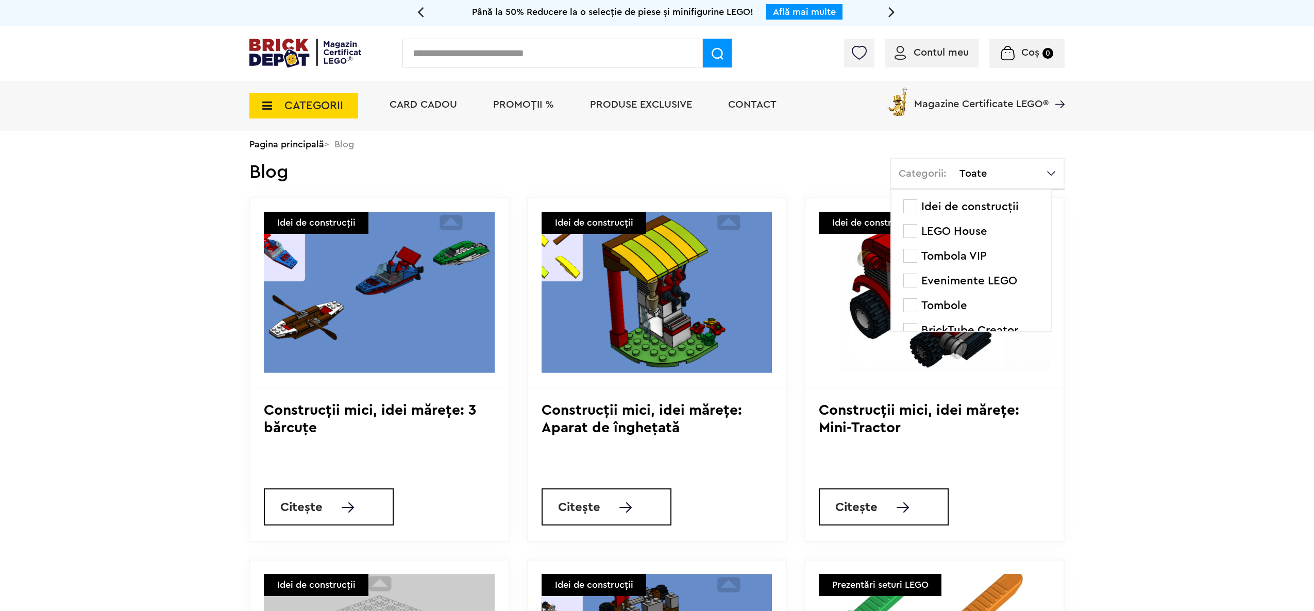
scroll to position [103, 0]
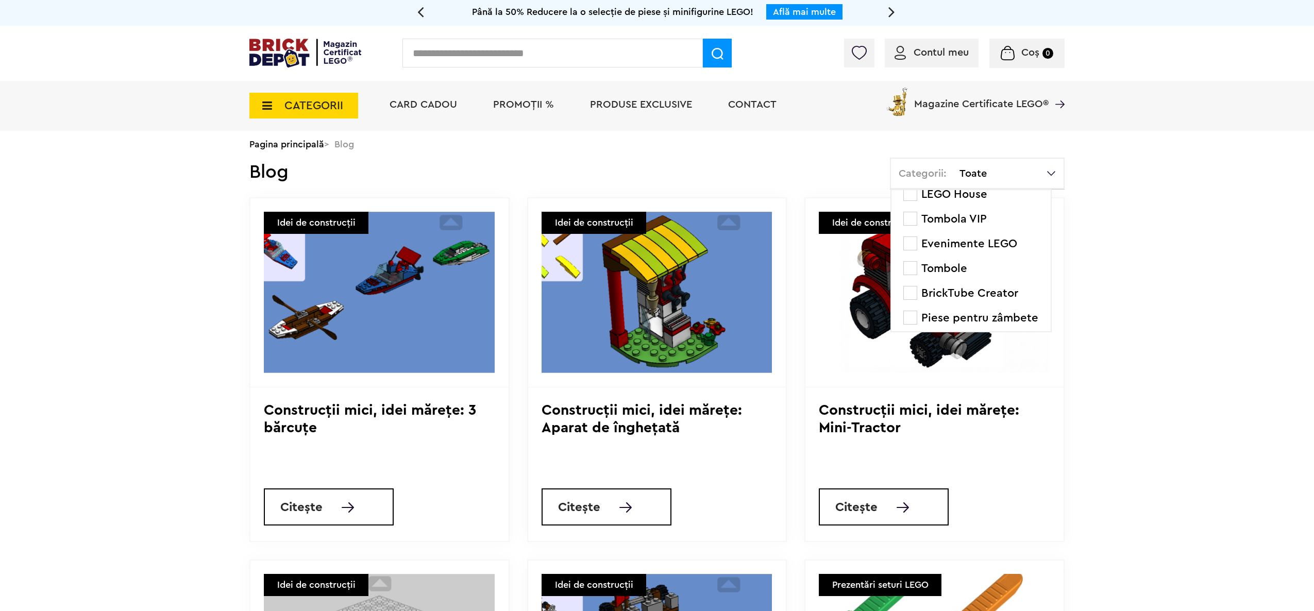
click at [910, 244] on span at bounding box center [910, 243] width 14 height 14
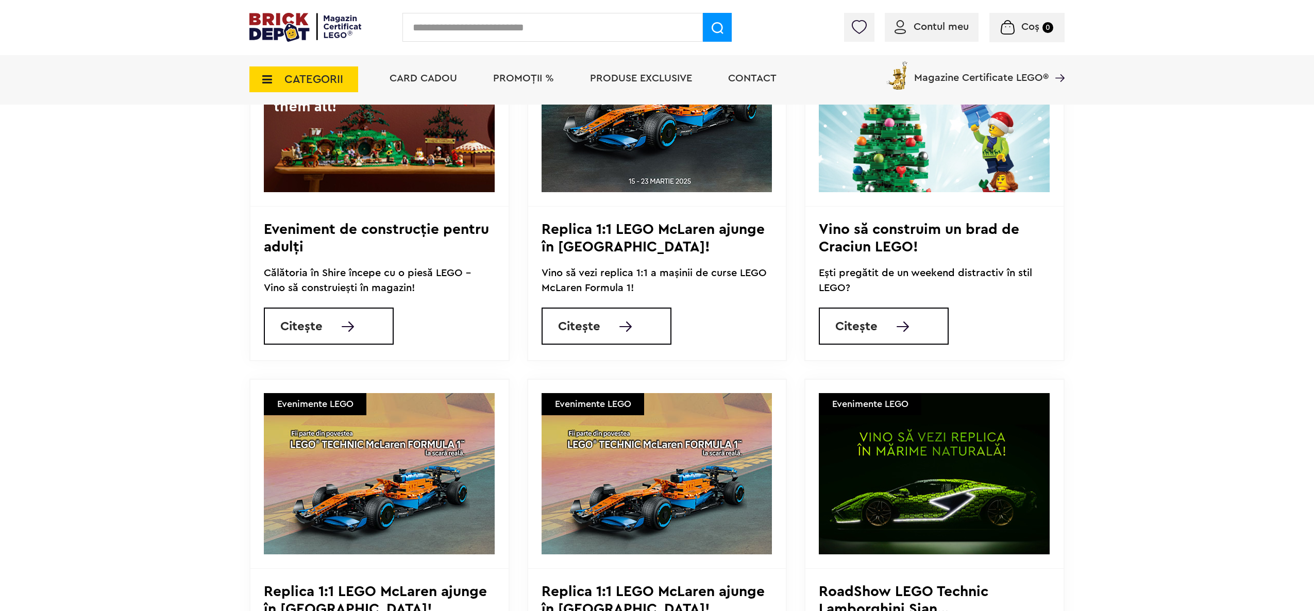
scroll to position [515, 0]
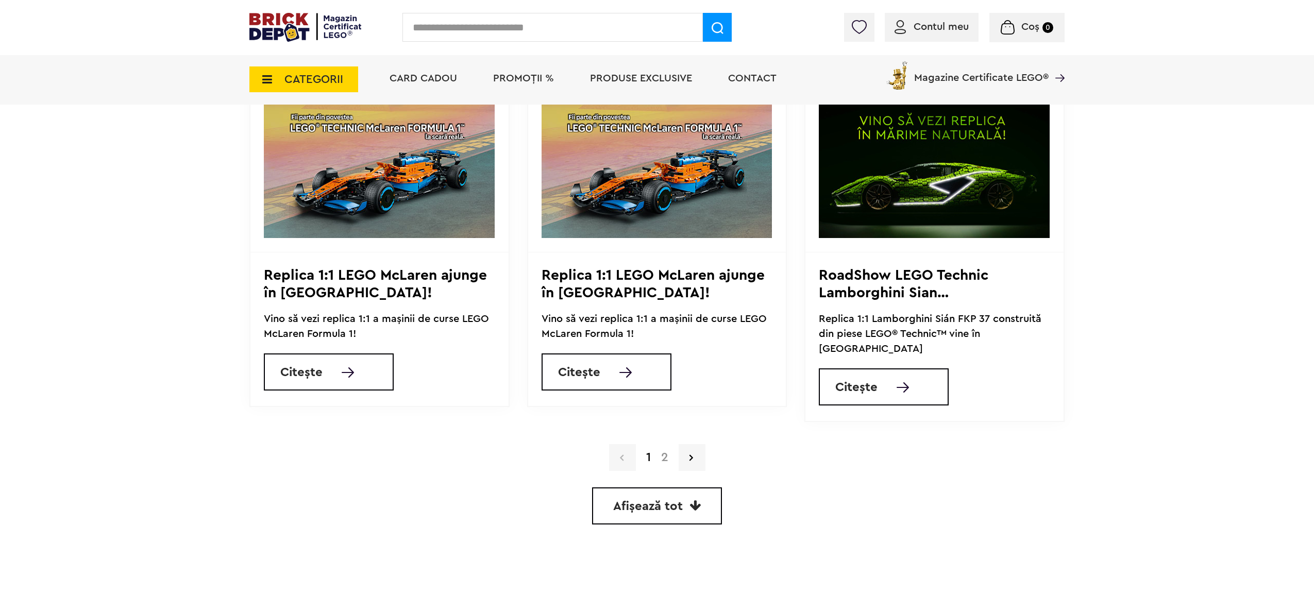
click at [671, 451] on link "2" at bounding box center [665, 457] width 18 height 12
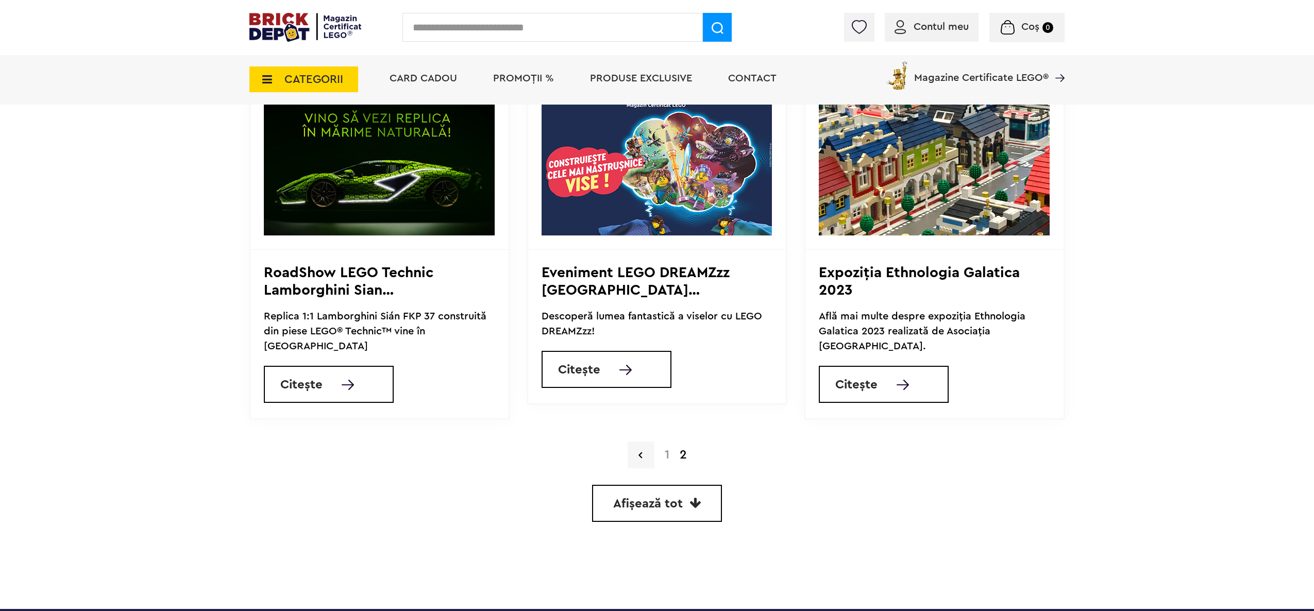
scroll to position [412, 0]
